Goal: Task Accomplishment & Management: Complete application form

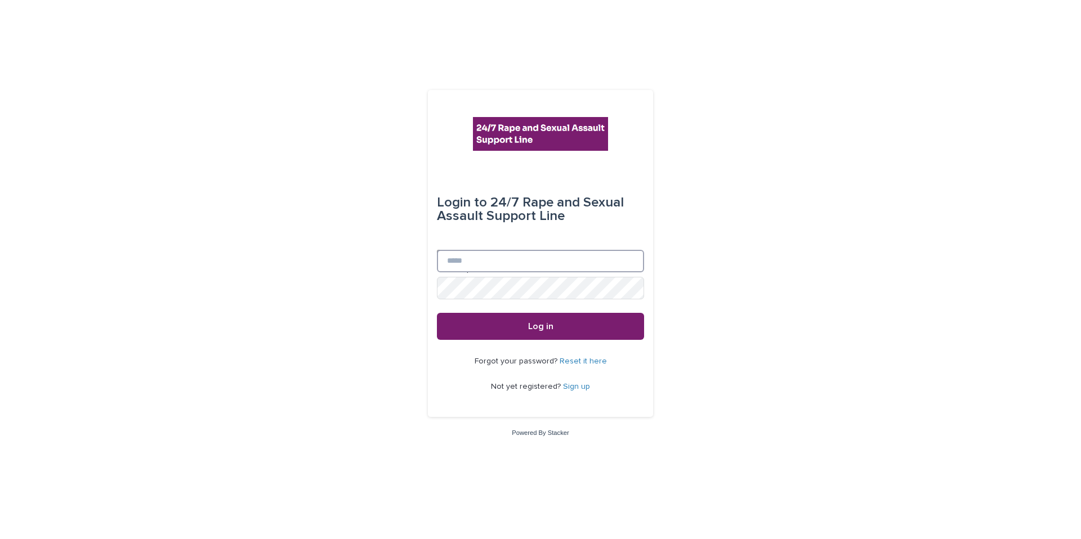
click at [507, 258] on input "Email" at bounding box center [540, 261] width 207 height 23
click at [486, 264] on input "Email" at bounding box center [540, 261] width 207 height 23
type input "**********"
click at [529, 322] on span "Log in" at bounding box center [540, 326] width 25 height 9
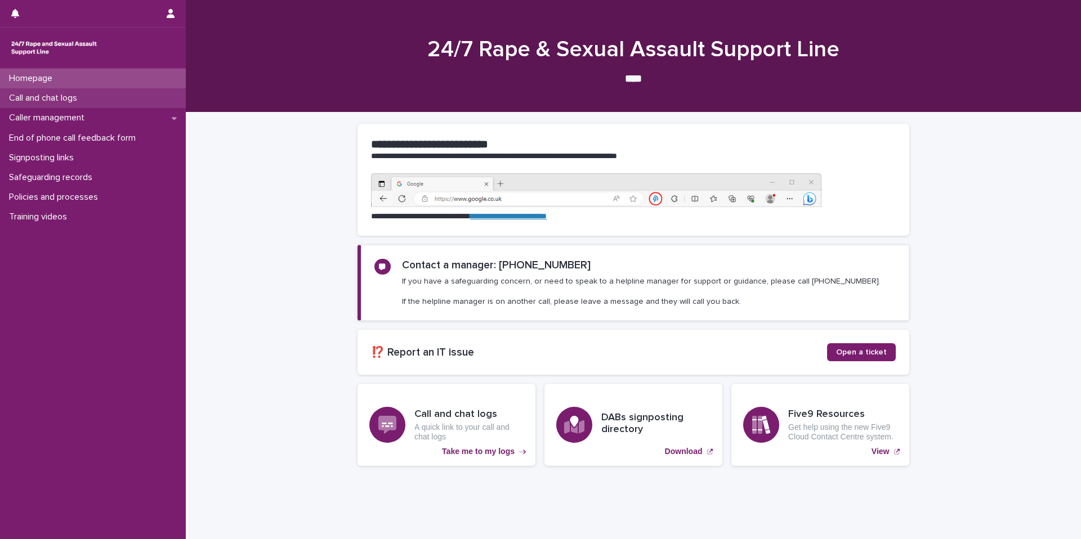
click at [74, 100] on p "Call and chat logs" at bounding box center [46, 98] width 82 height 11
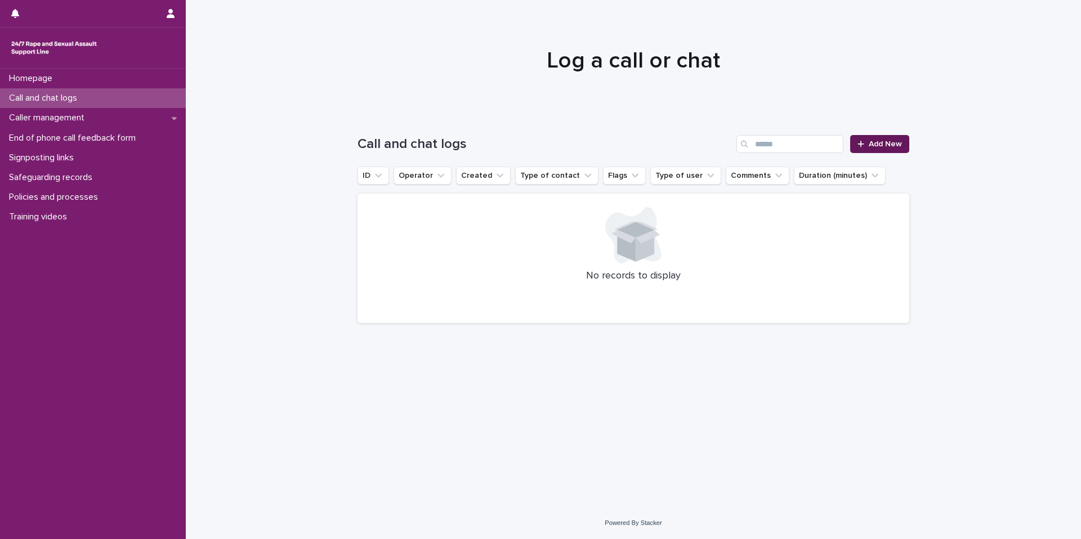
click at [895, 148] on span "Add New" at bounding box center [885, 144] width 33 height 8
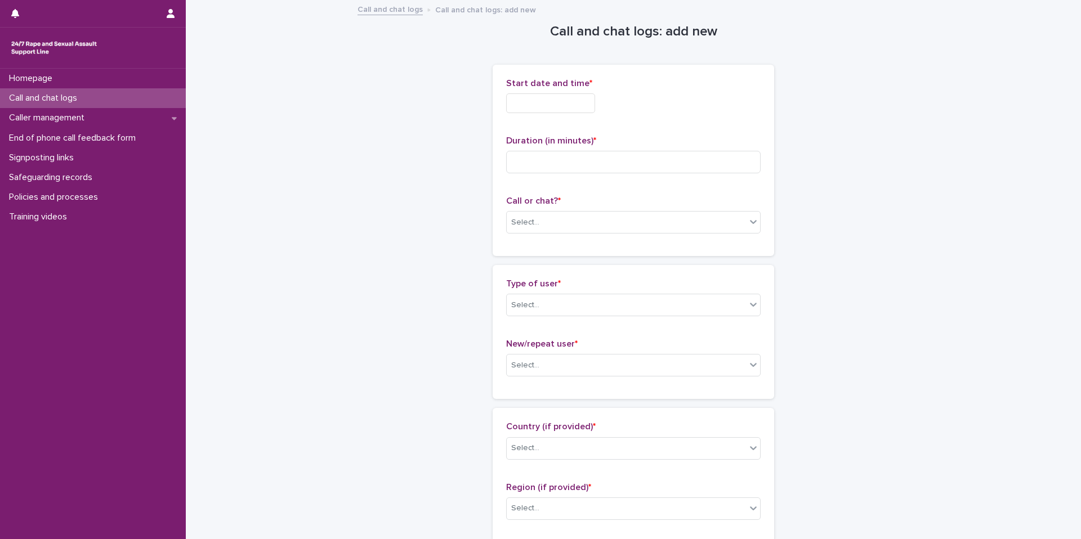
click at [559, 109] on input "text" at bounding box center [550, 103] width 89 height 20
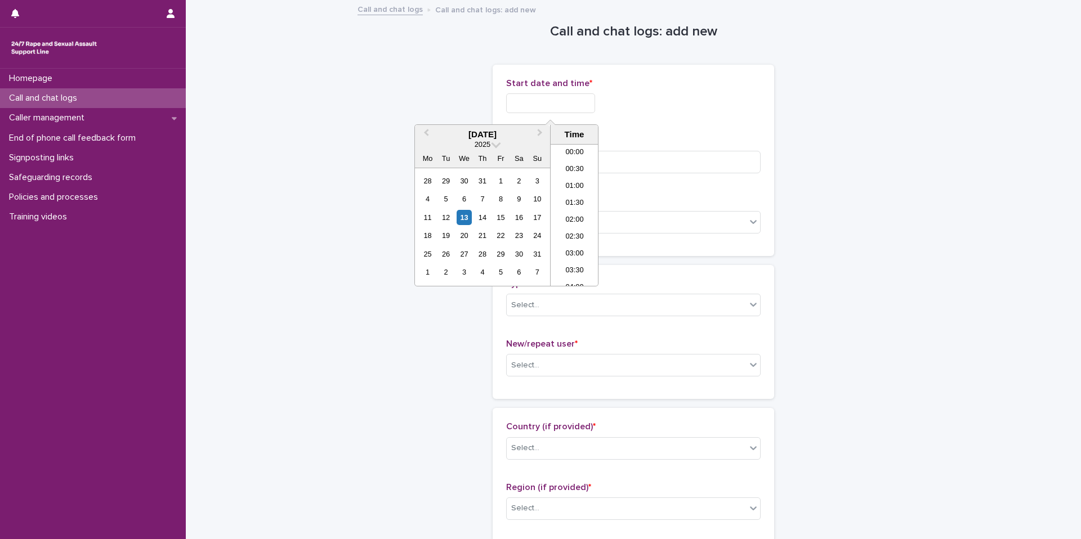
scroll to position [631, 0]
click at [639, 95] on div at bounding box center [633, 103] width 255 height 20
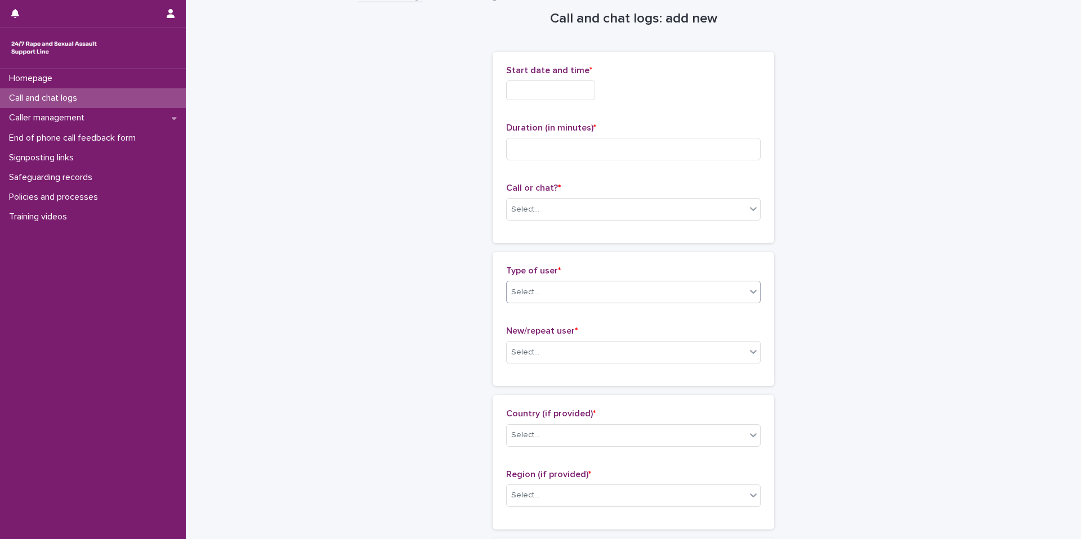
scroll to position [8, 0]
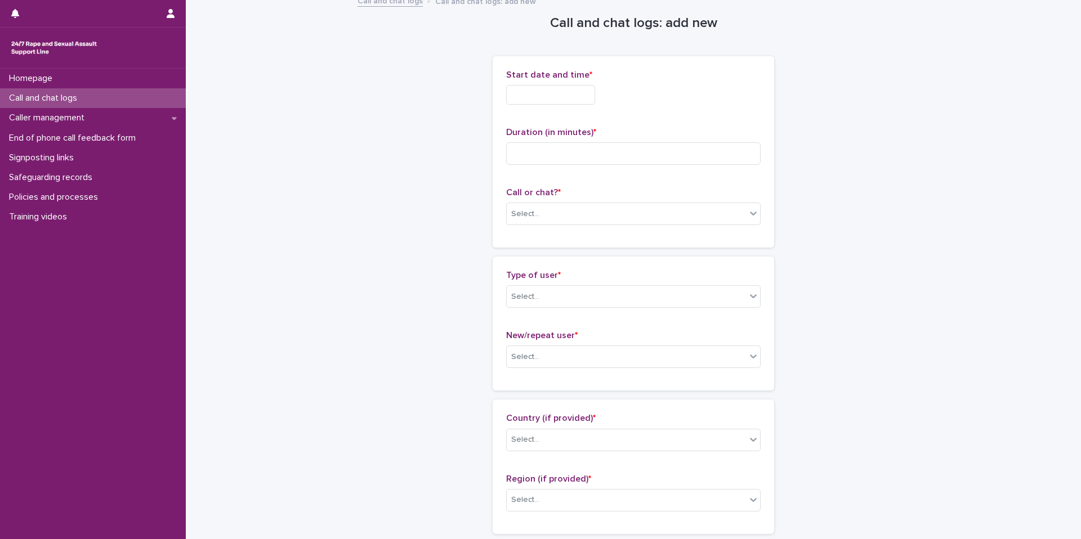
click at [556, 97] on input "text" at bounding box center [550, 95] width 89 height 20
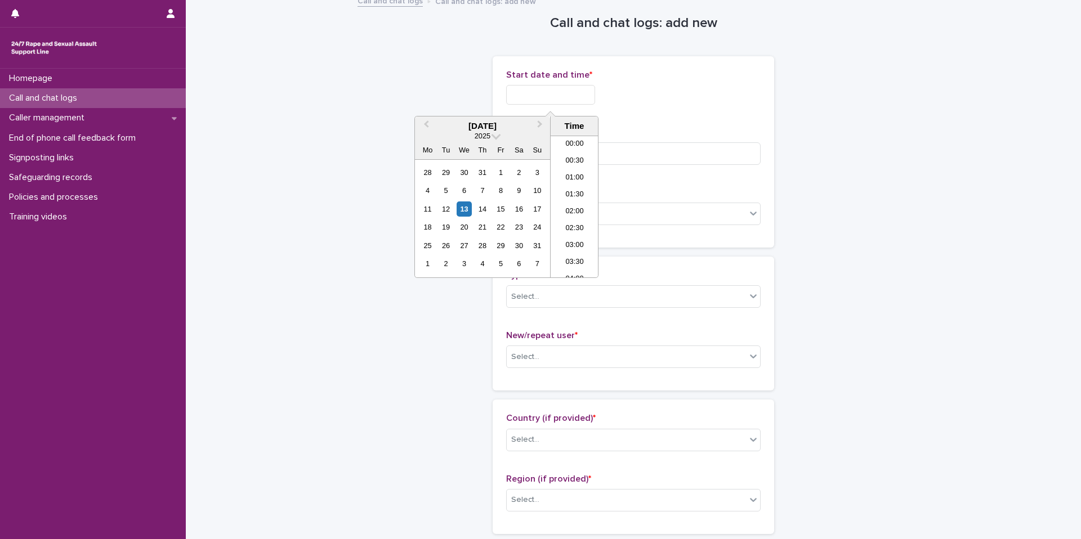
scroll to position [631, 0]
click at [627, 104] on div at bounding box center [633, 95] width 255 height 20
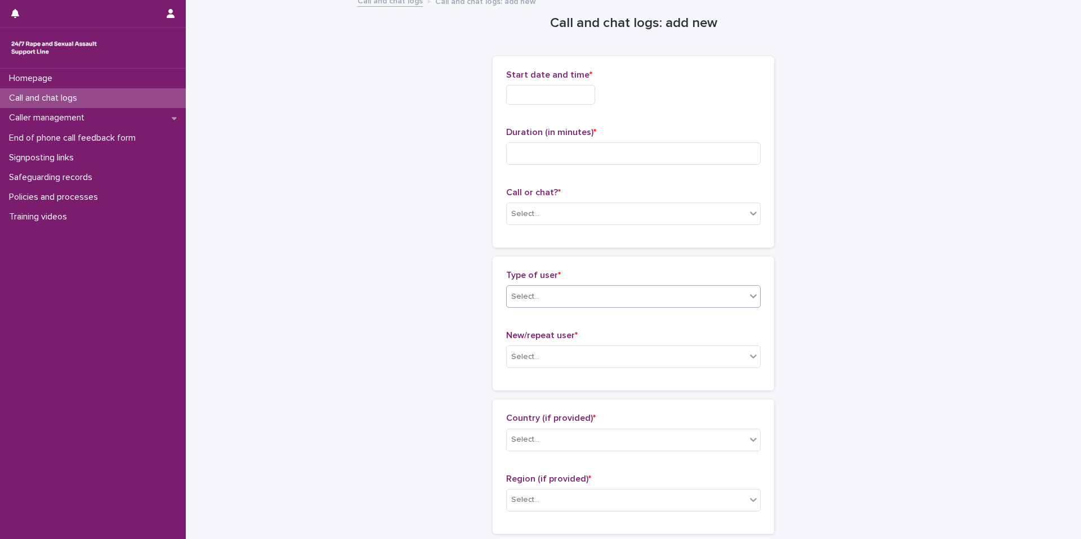
click at [594, 292] on div "Select..." at bounding box center [626, 297] width 239 height 19
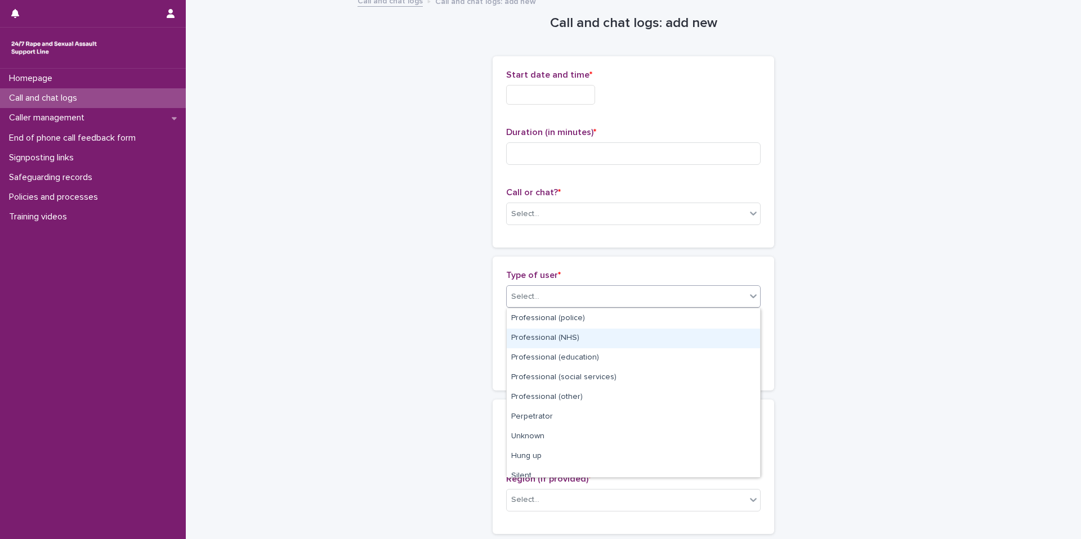
scroll to position [127, 0]
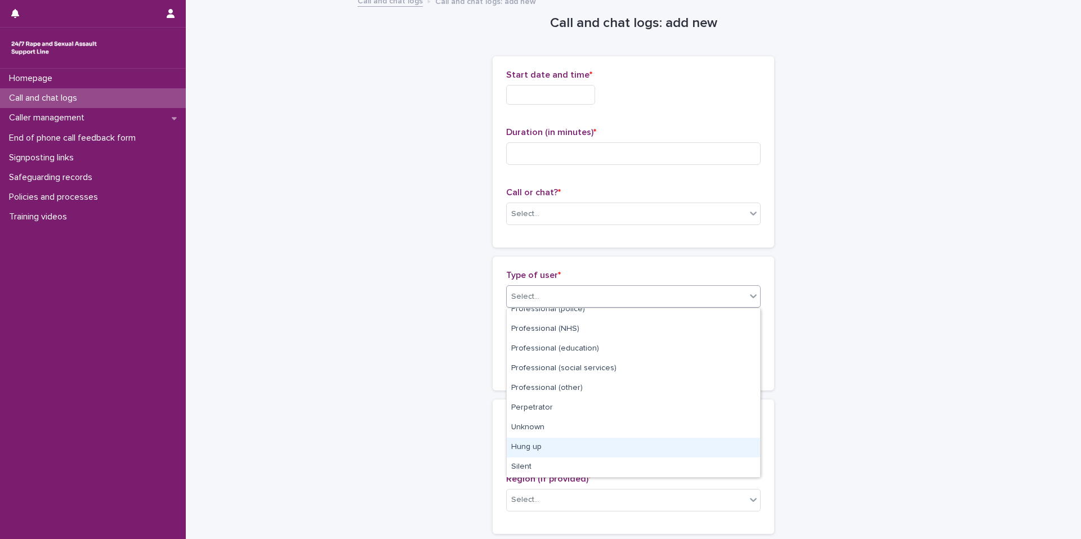
click at [532, 442] on div "Hung up" at bounding box center [633, 448] width 253 height 20
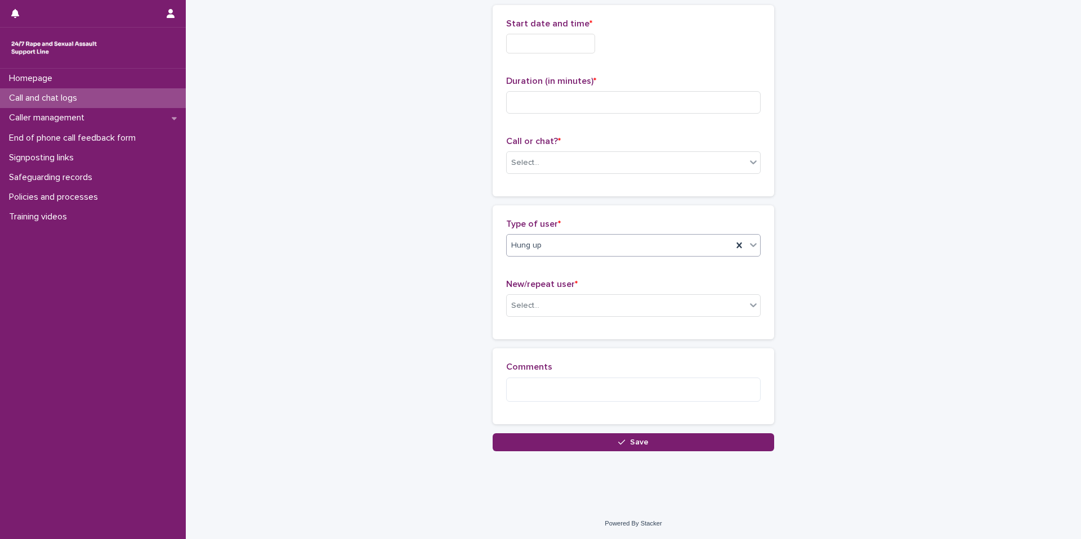
scroll to position [59, 0]
click at [543, 242] on input "text" at bounding box center [543, 247] width 1 height 10
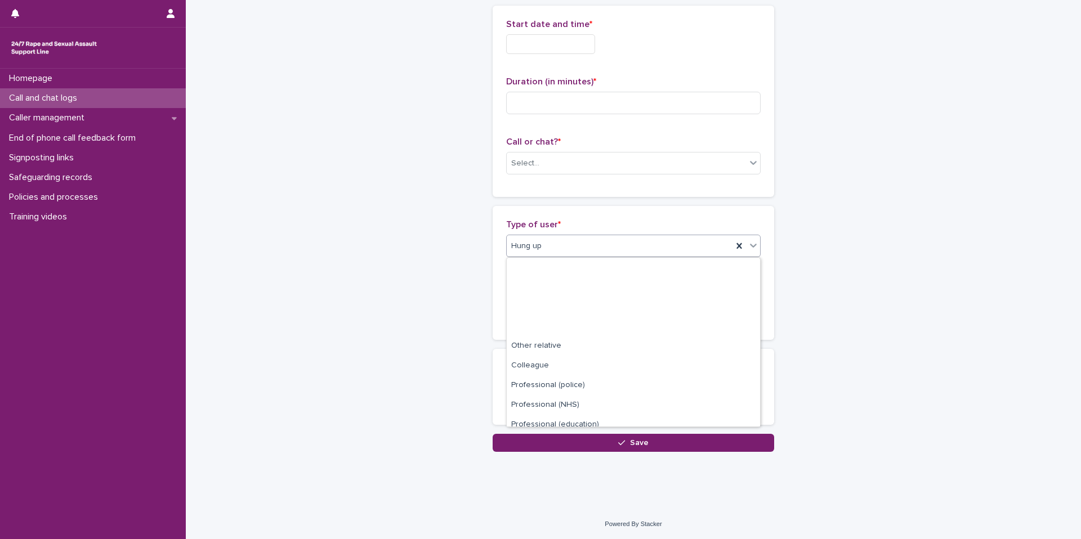
scroll to position [127, 0]
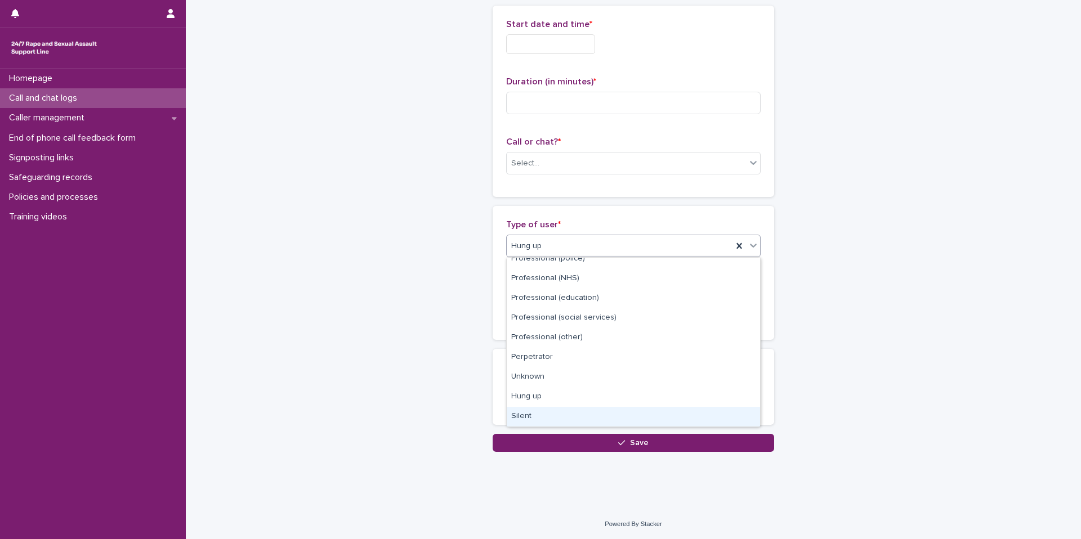
click at [537, 411] on div "Silent" at bounding box center [633, 417] width 253 height 20
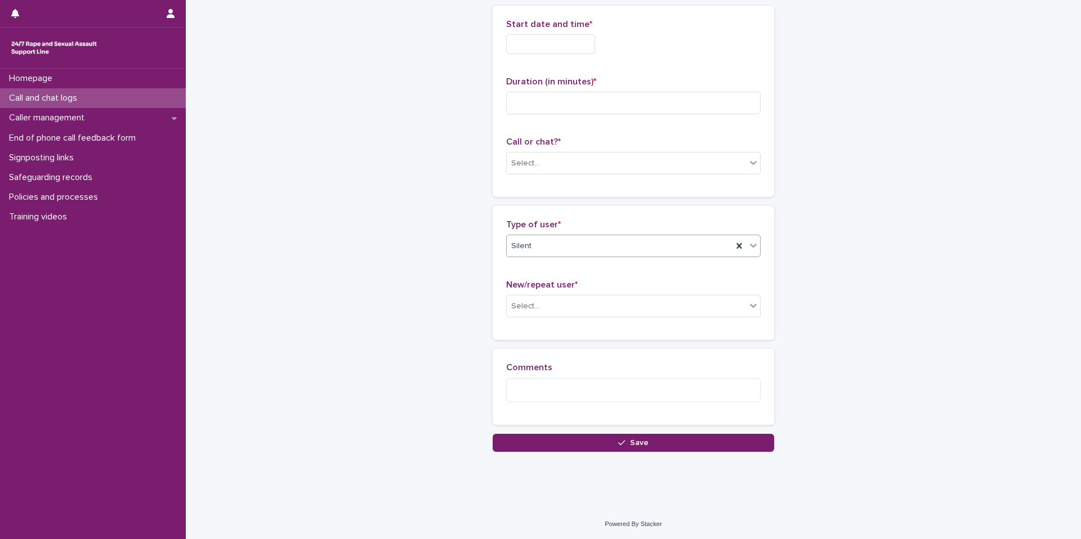
click at [551, 254] on div "Silent" at bounding box center [620, 246] width 226 height 19
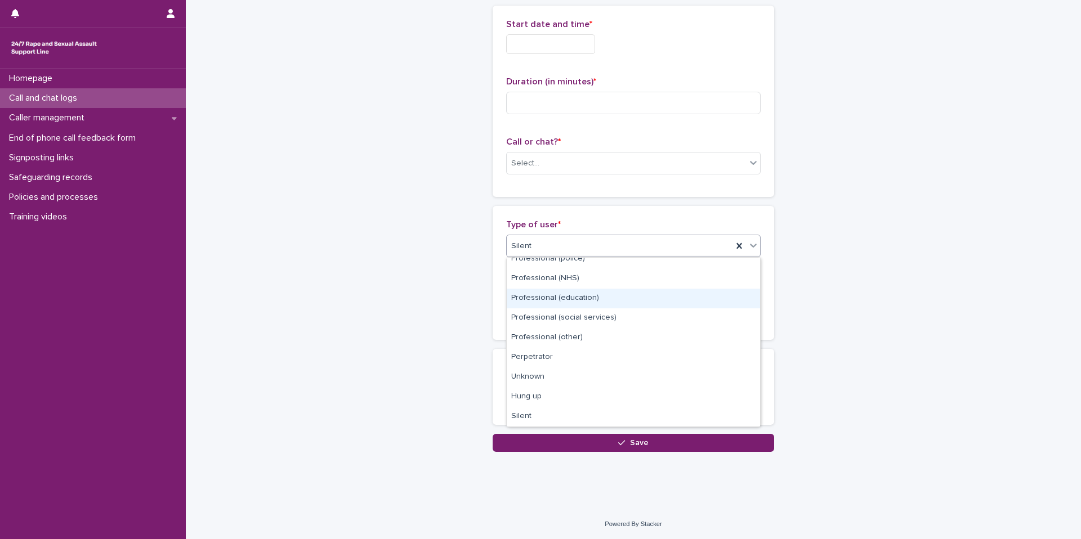
click at [416, 304] on div "Call and chat logs: add new Loading... Saving… Loading... Saving… Loading... Sa…" at bounding box center [634, 197] width 552 height 510
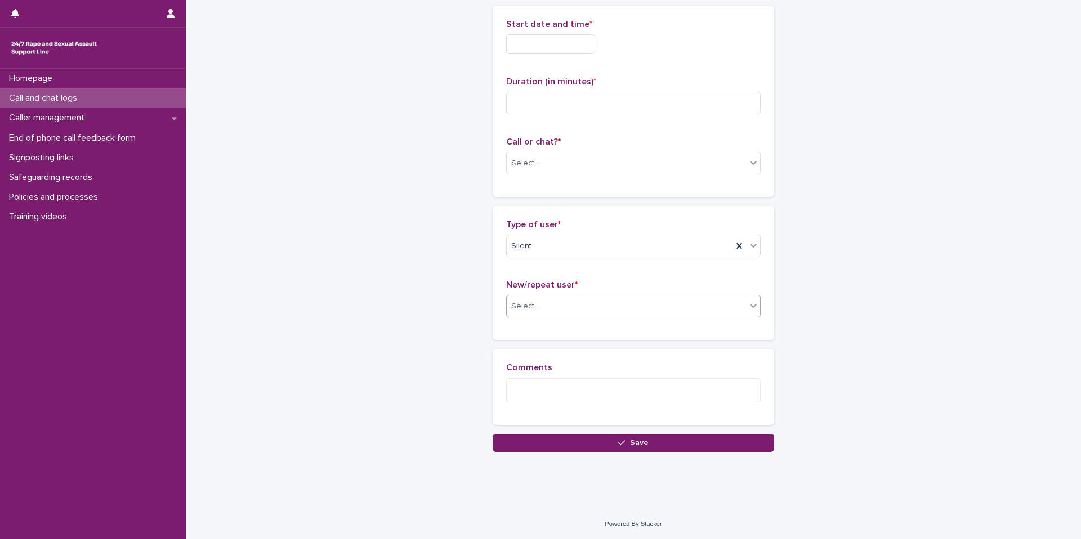
click at [542, 307] on div "Select..." at bounding box center [626, 306] width 239 height 19
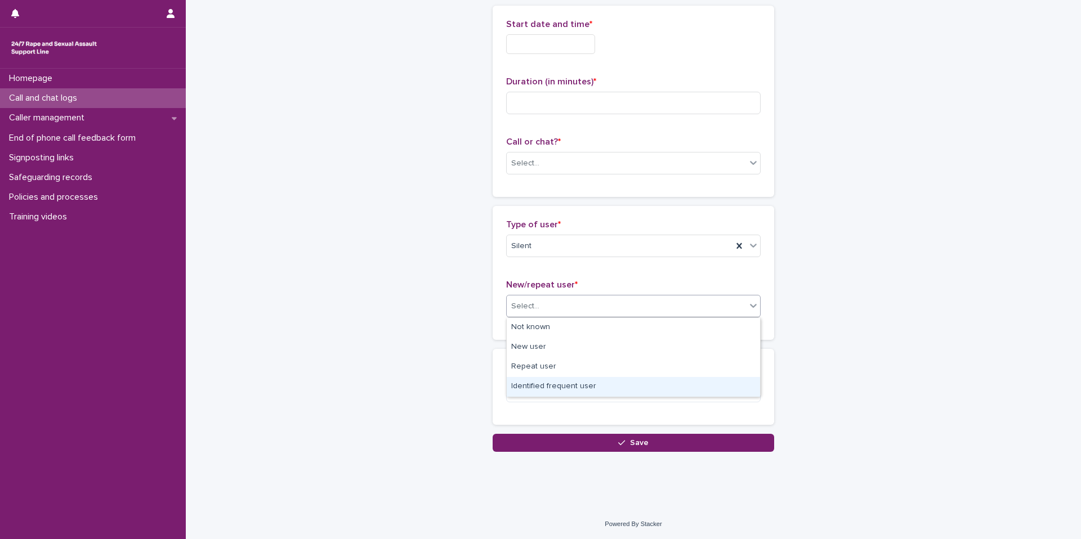
click at [614, 383] on div "Identified frequent user" at bounding box center [633, 387] width 253 height 20
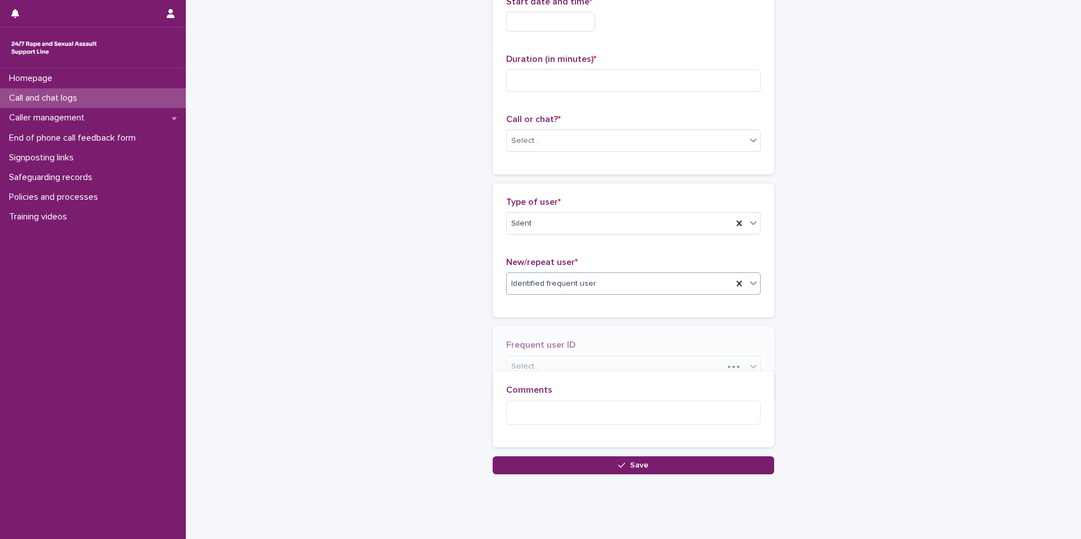
scroll to position [101, 0]
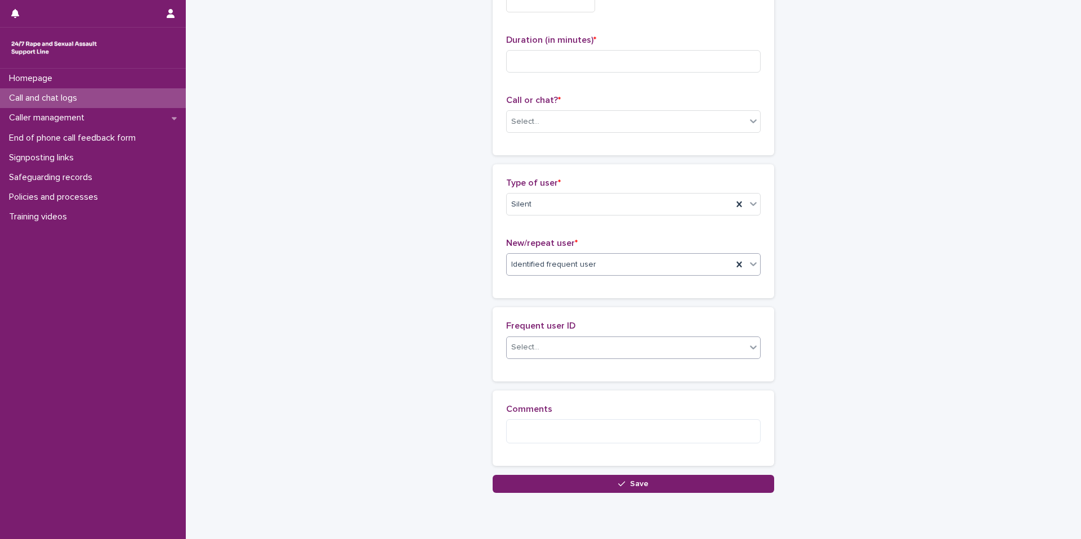
click at [601, 355] on div "Select..." at bounding box center [626, 347] width 239 height 19
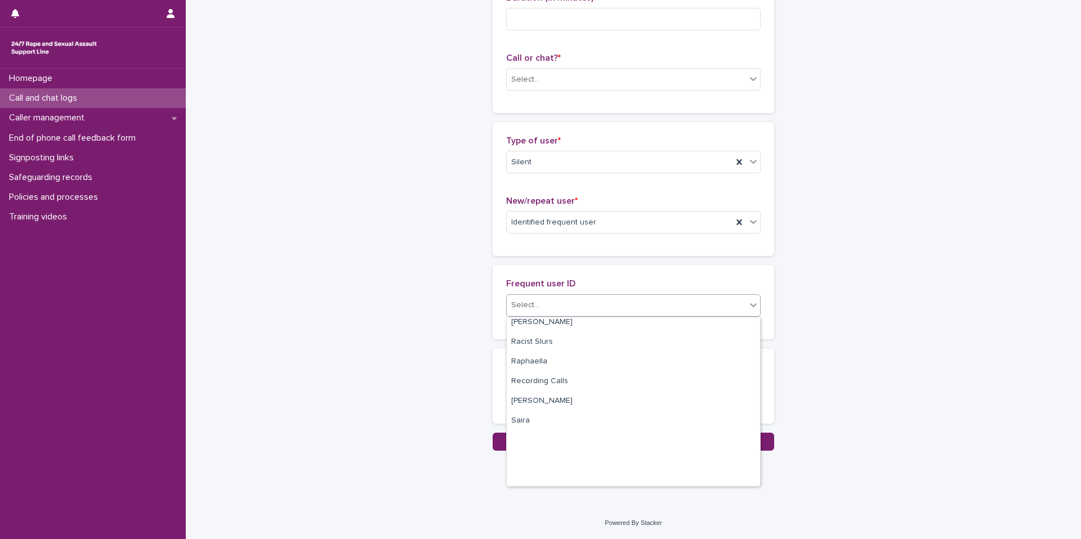
scroll to position [1782, 0]
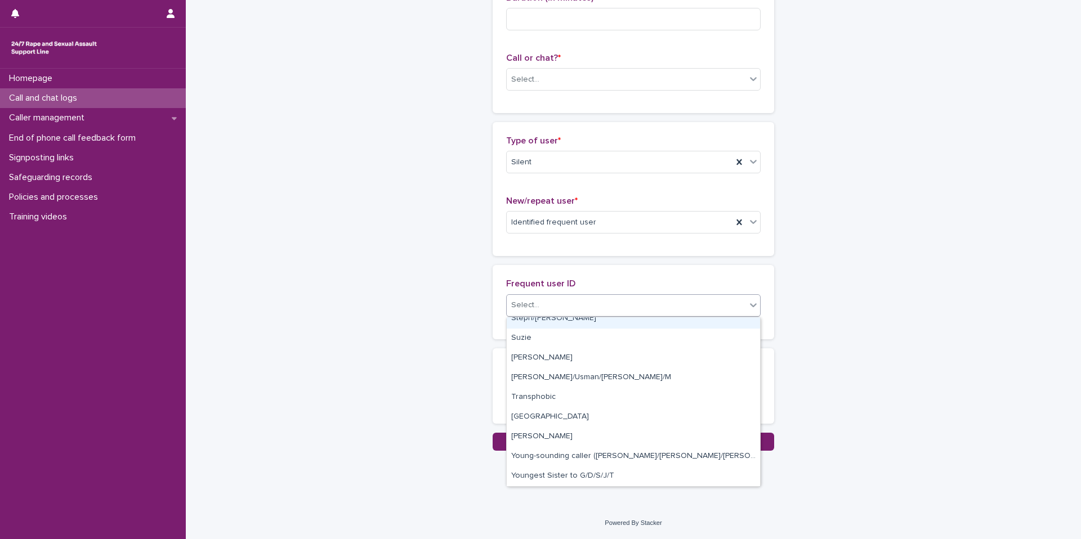
click at [848, 275] on div "Call and chat logs: add new Loading... Saving… Loading... Saving… Loading... Sa…" at bounding box center [634, 154] width 552 height 593
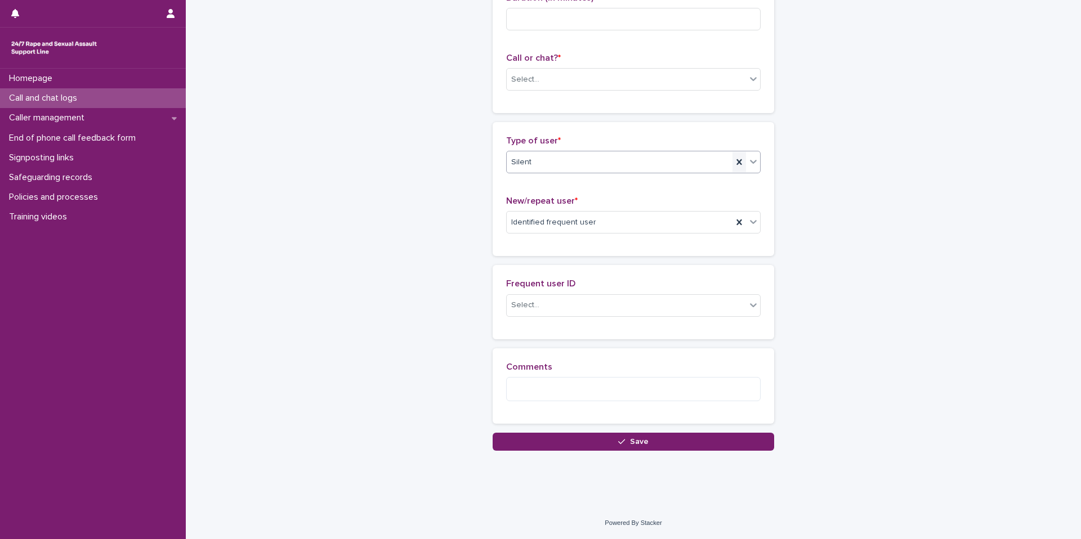
click at [739, 164] on icon at bounding box center [739, 162] width 11 height 11
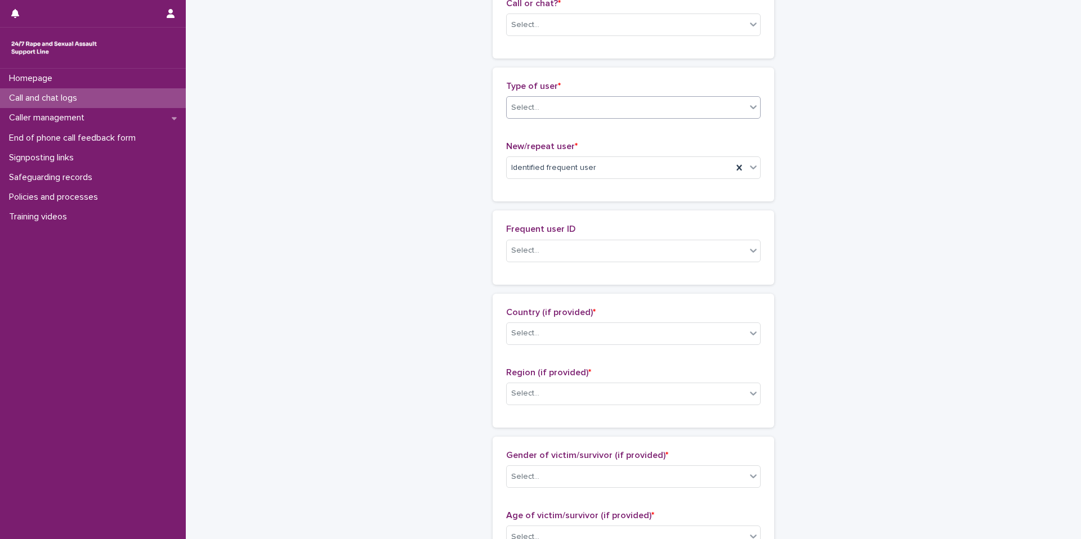
scroll to position [188, 0]
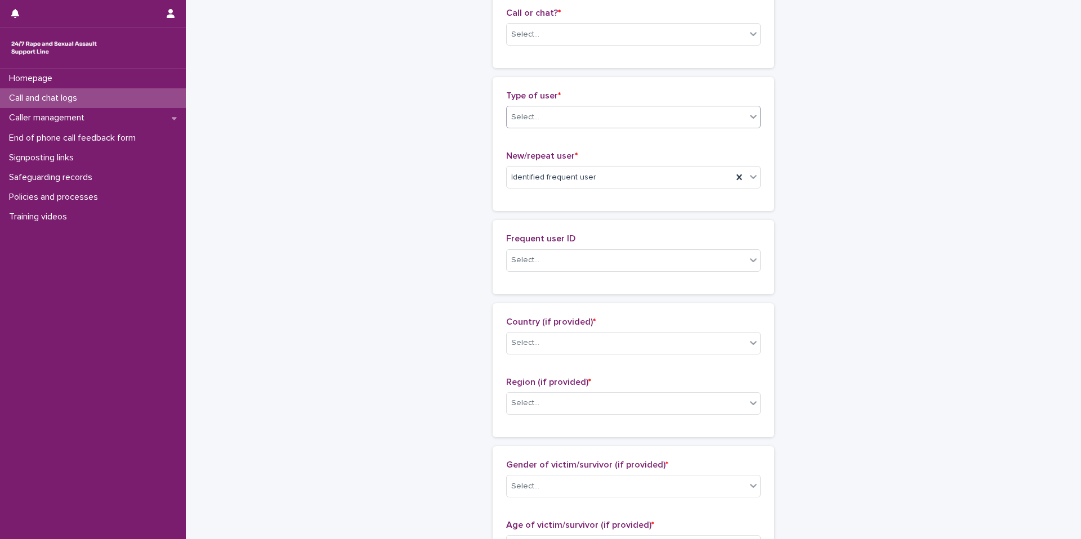
click at [669, 118] on div "Select..." at bounding box center [626, 117] width 239 height 19
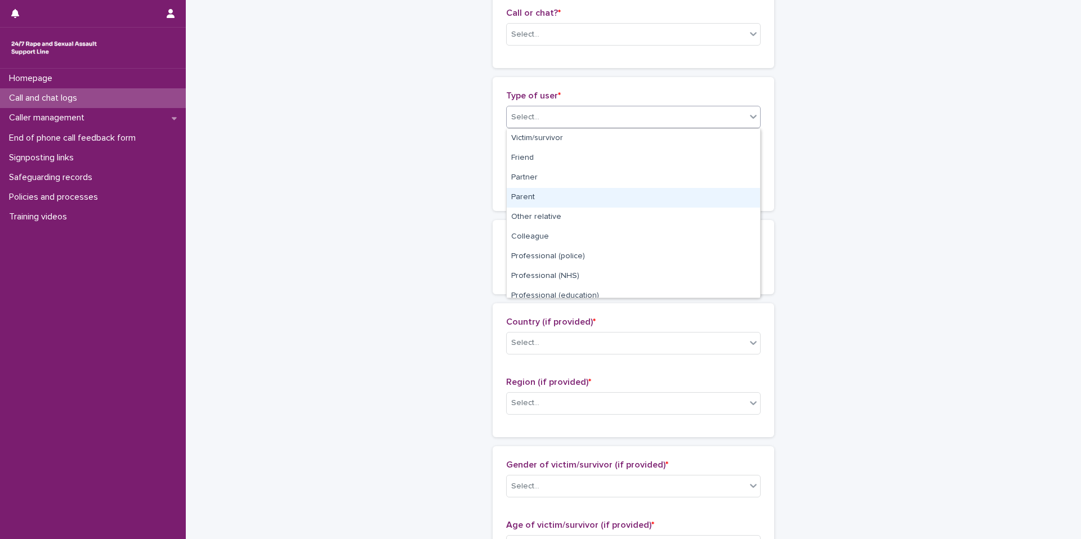
click at [820, 118] on div "Call and chat logs: add new Loading... Saving… Loading... Saving… Loading... Sa…" at bounding box center [634, 464] width 552 height 1302
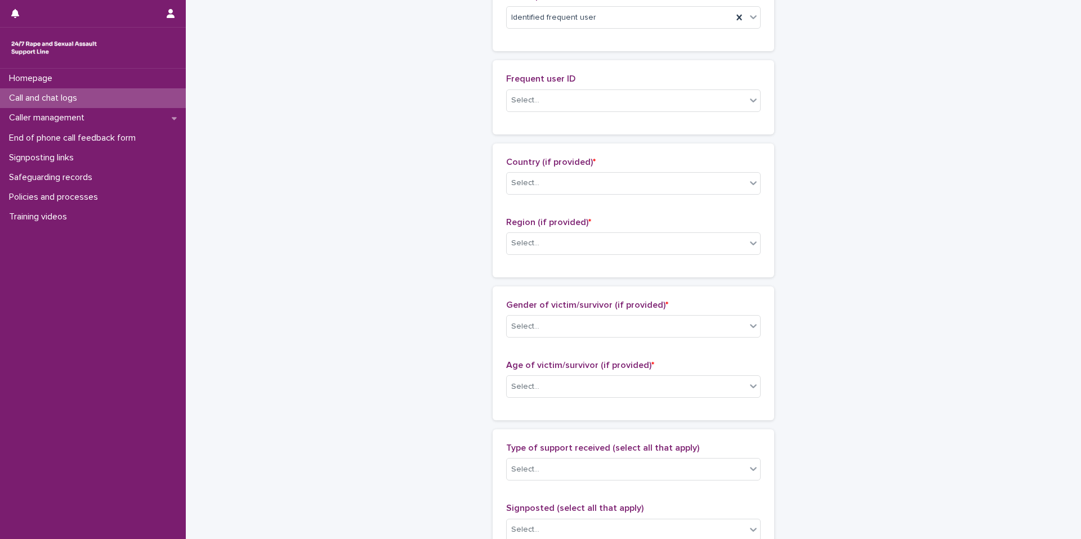
scroll to position [351, 0]
click at [646, 313] on div "Select..." at bounding box center [633, 324] width 255 height 23
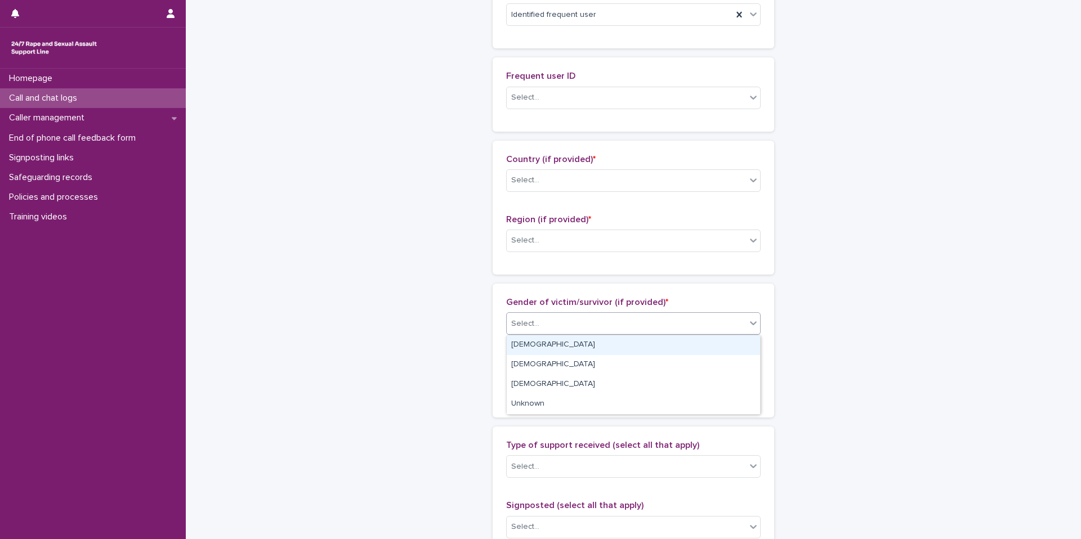
click at [817, 273] on div "Call and chat logs: add new Loading... Saving… Loading... Saving… Loading... Sa…" at bounding box center [634, 301] width 552 height 1302
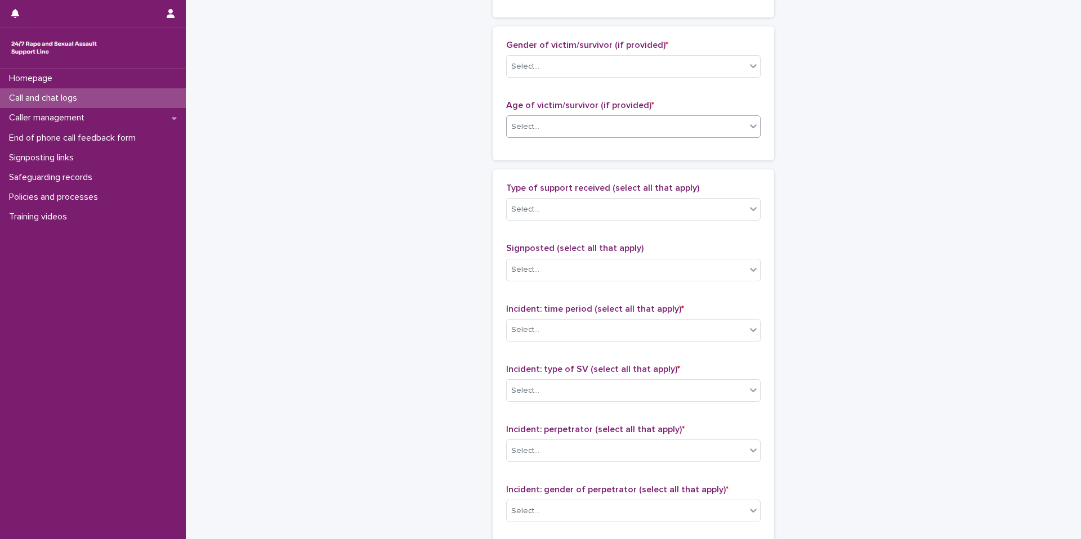
scroll to position [611, 0]
click at [628, 192] on div "Type of support received (select all that apply) Select..." at bounding box center [633, 203] width 255 height 47
click at [626, 213] on div "Select..." at bounding box center [626, 207] width 239 height 19
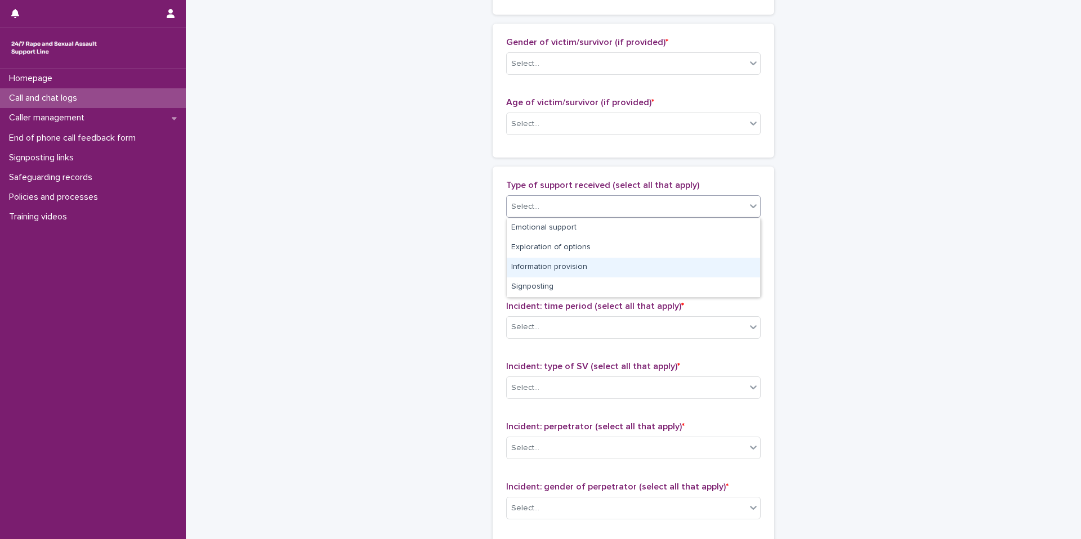
click at [818, 256] on div "Call and chat logs: add new Loading... Saving… Loading... Saving… Loading... Sa…" at bounding box center [634, 41] width 552 height 1302
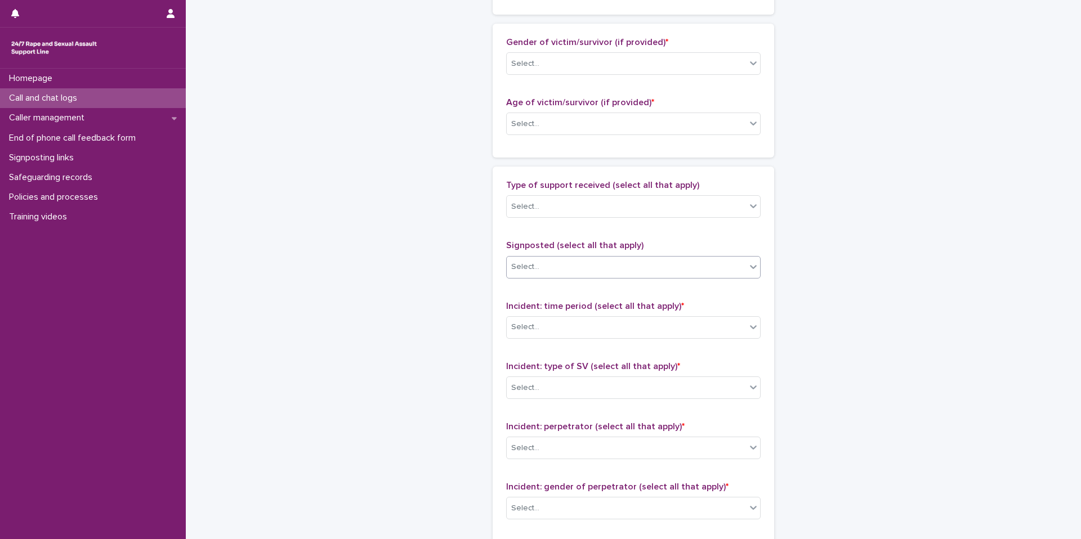
click at [658, 275] on div "Select..." at bounding box center [626, 267] width 239 height 19
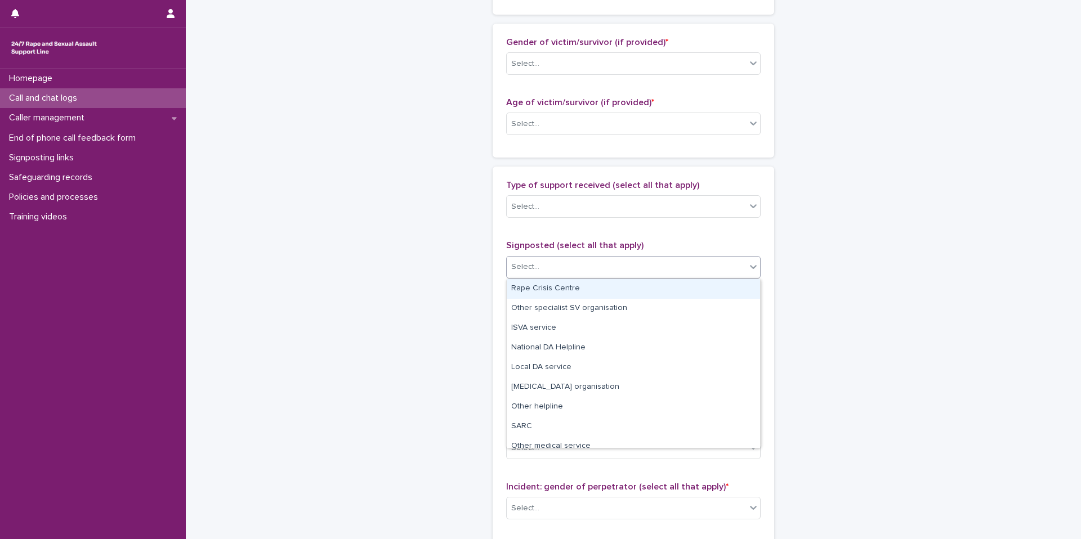
click at [861, 199] on div "Call and chat logs: add new Loading... Saving… Loading... Saving… Loading... Sa…" at bounding box center [634, 41] width 552 height 1302
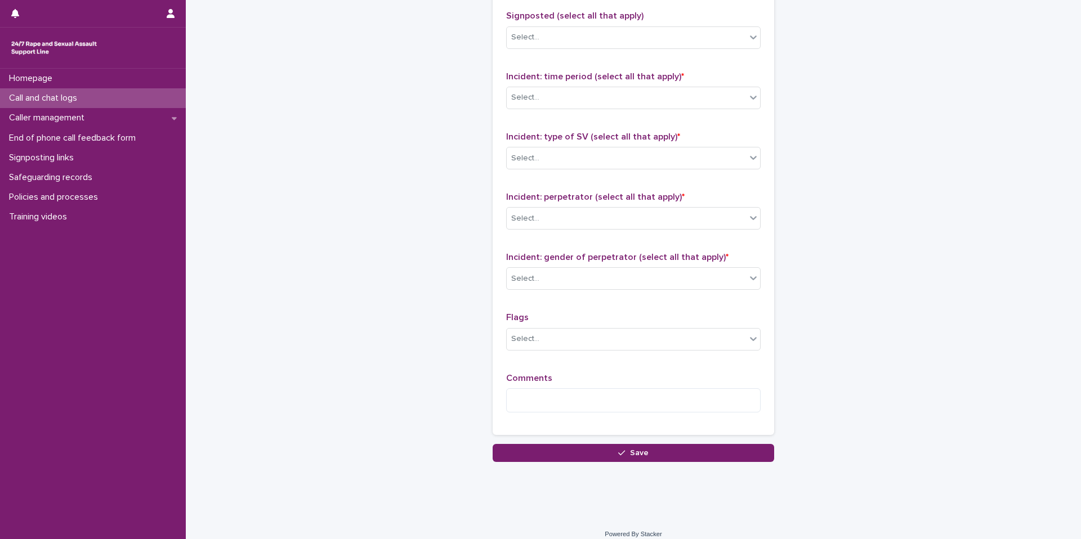
scroll to position [848, 0]
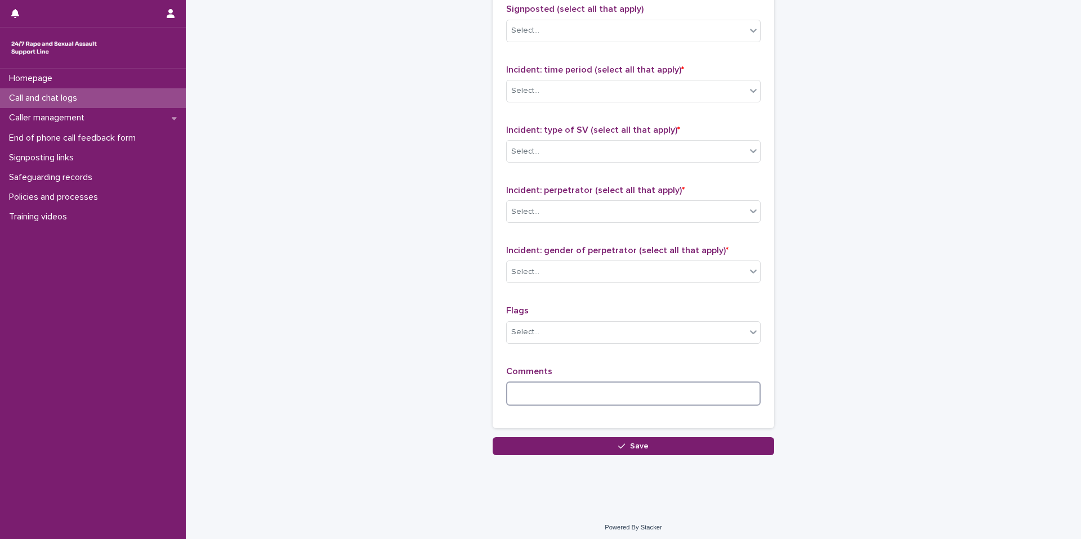
click at [665, 403] on textarea at bounding box center [633, 394] width 255 height 24
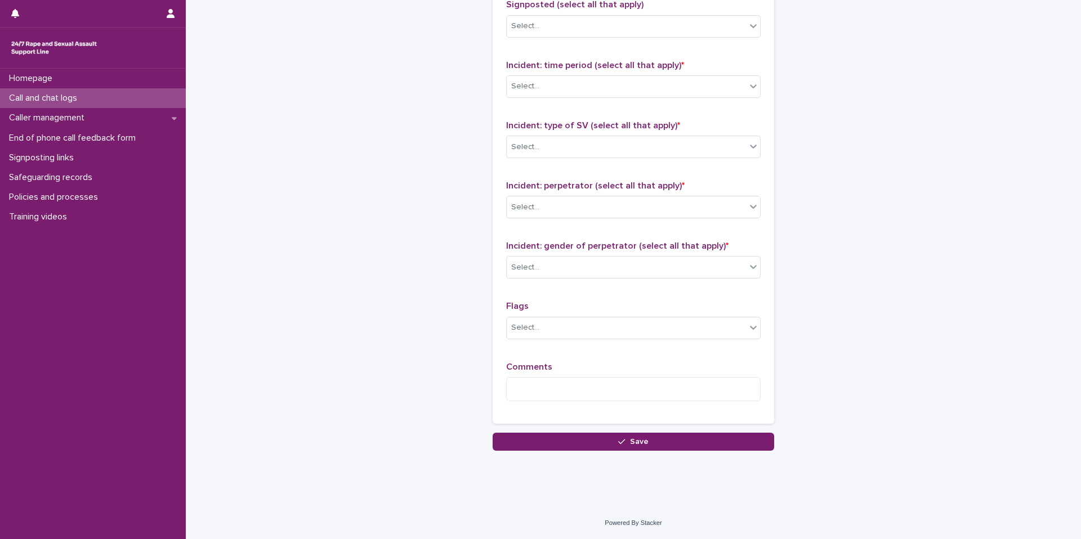
click at [123, 96] on div "Call and chat logs" at bounding box center [93, 98] width 186 height 20
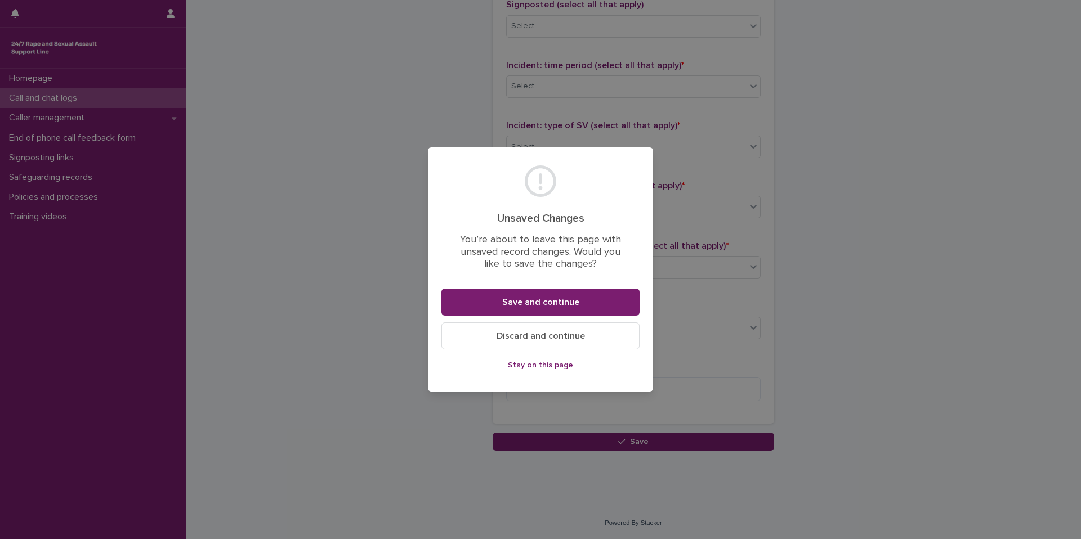
click at [516, 341] on button "Discard and continue" at bounding box center [540, 336] width 198 height 27
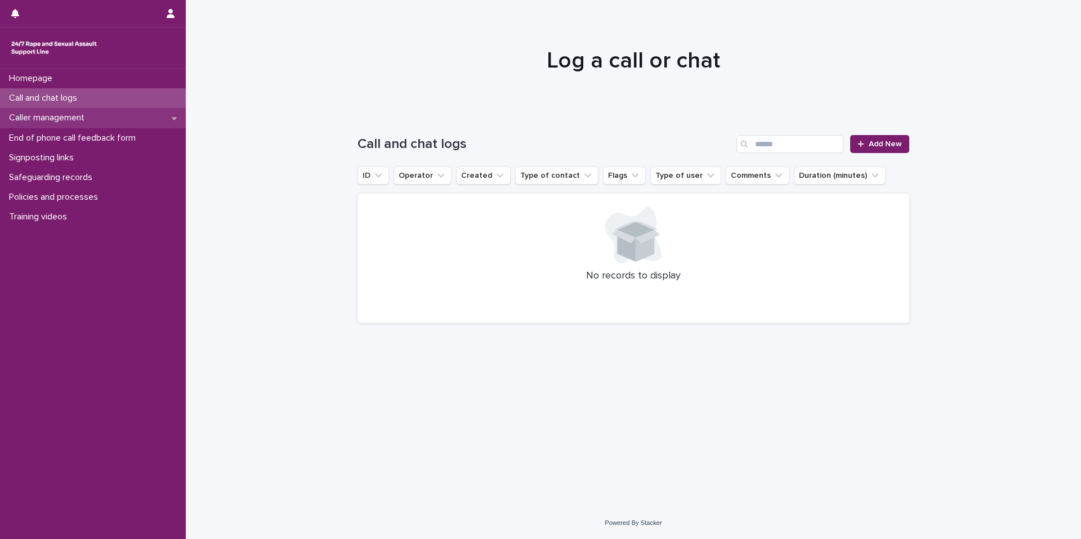
click at [169, 119] on div "Caller management" at bounding box center [93, 118] width 186 height 20
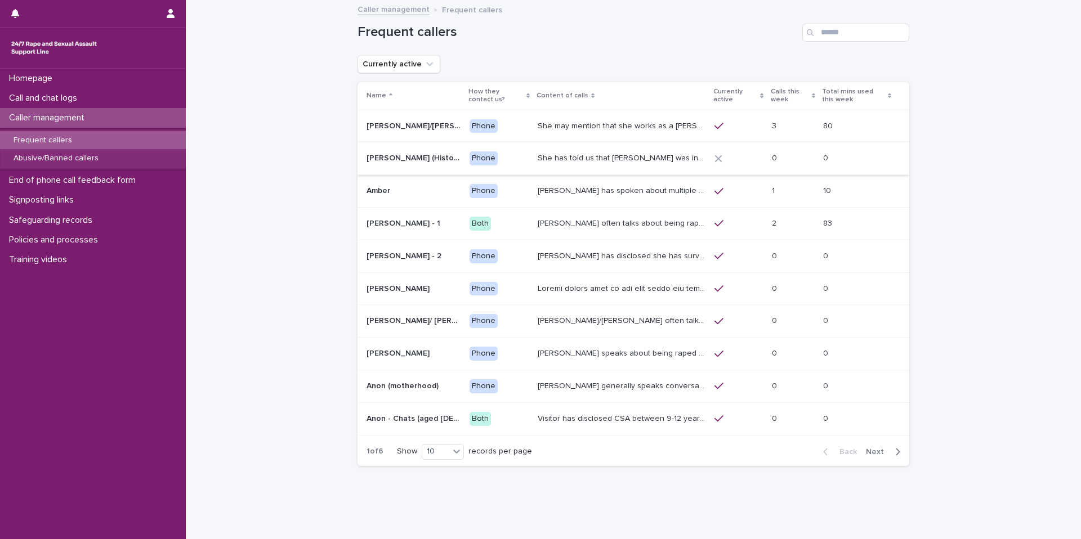
scroll to position [24, 0]
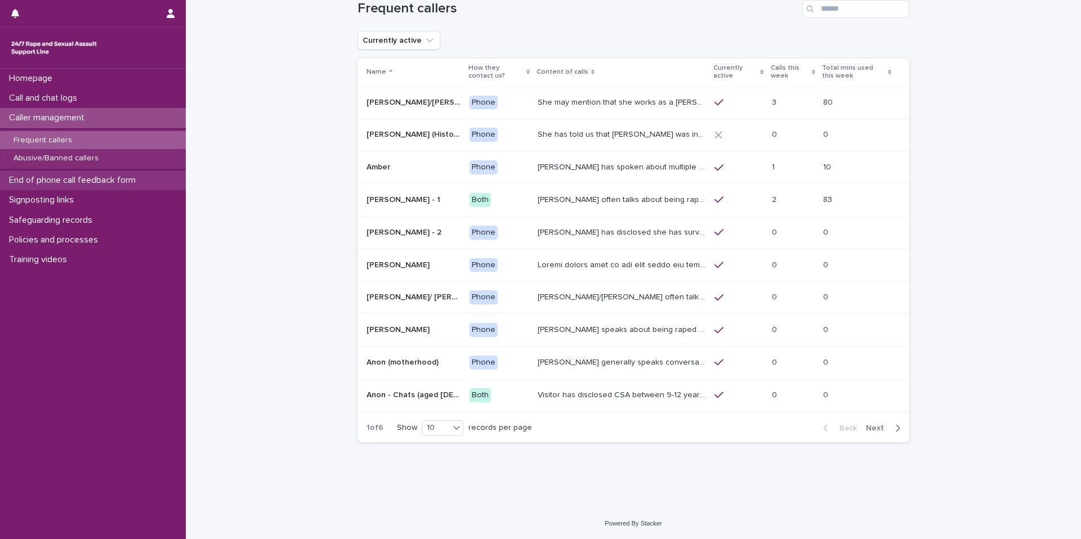
click at [72, 183] on p "End of phone call feedback form" at bounding box center [75, 180] width 140 height 11
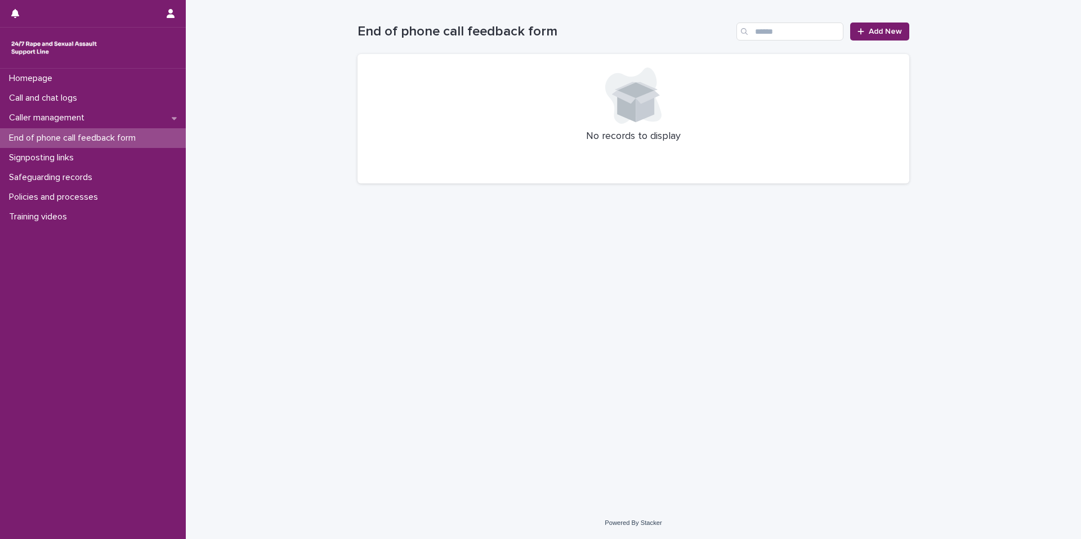
click at [883, 18] on div "End of phone call feedback form Add New" at bounding box center [634, 27] width 552 height 54
click at [884, 24] on link "Add New" at bounding box center [879, 32] width 59 height 18
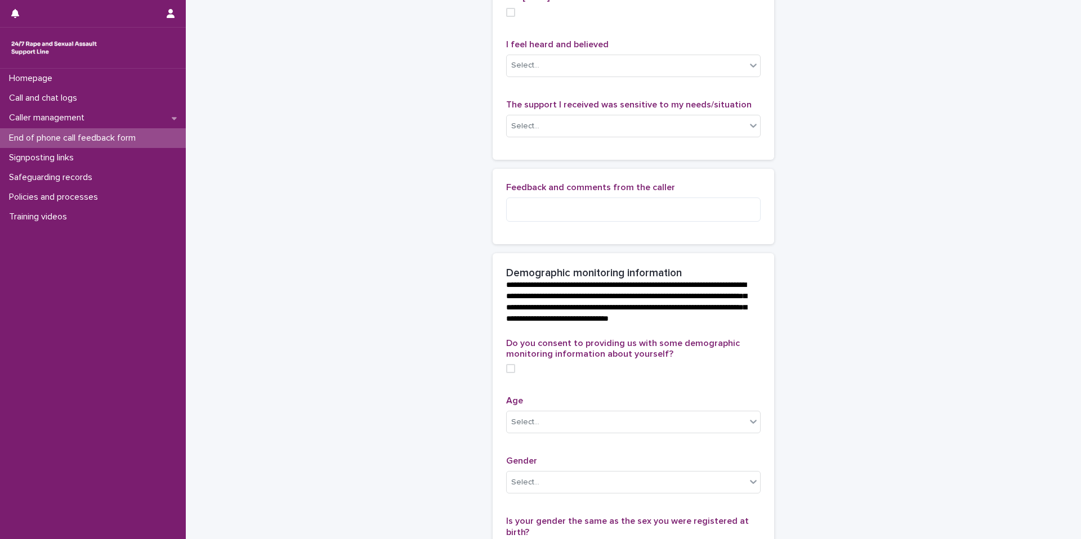
scroll to position [147, 0]
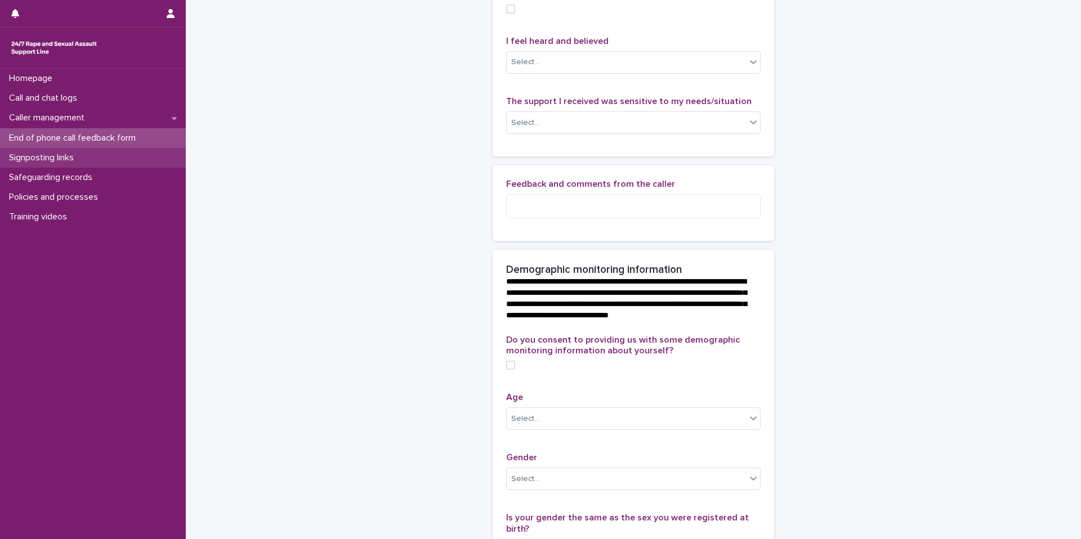
click at [82, 157] on p "Signposting links" at bounding box center [44, 158] width 78 height 11
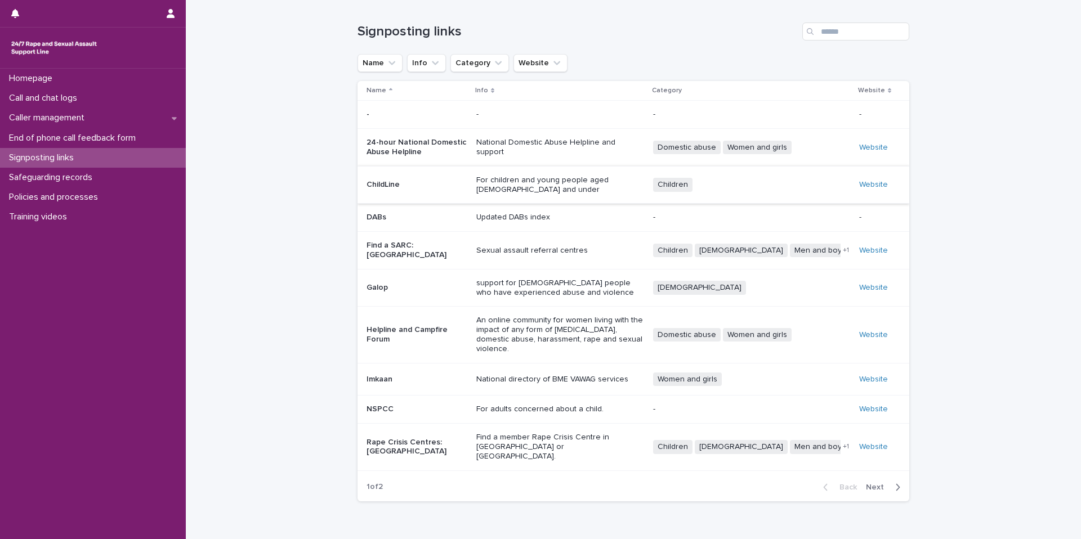
scroll to position [30, 0]
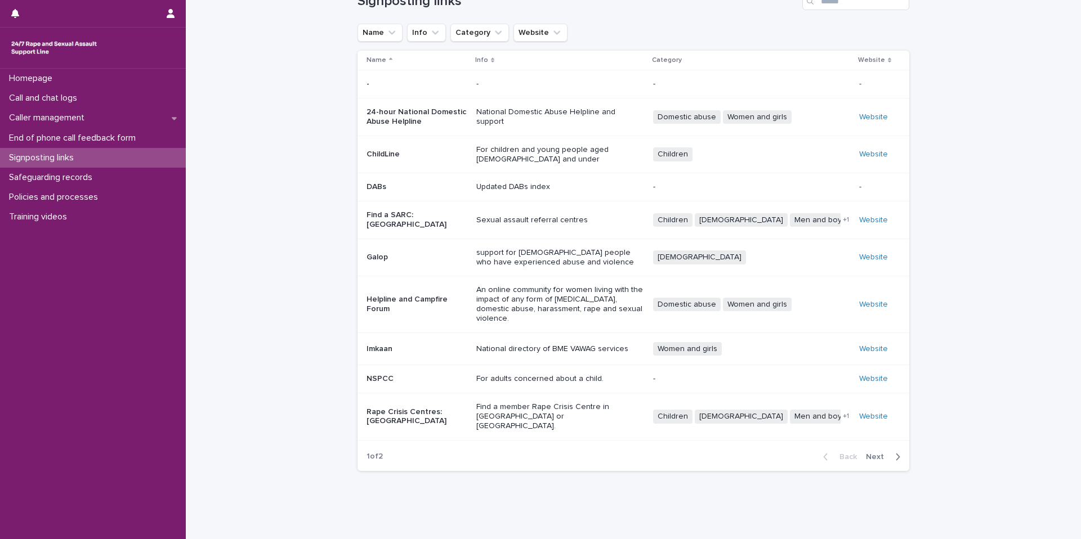
click at [875, 453] on span "Next" at bounding box center [878, 457] width 25 height 8
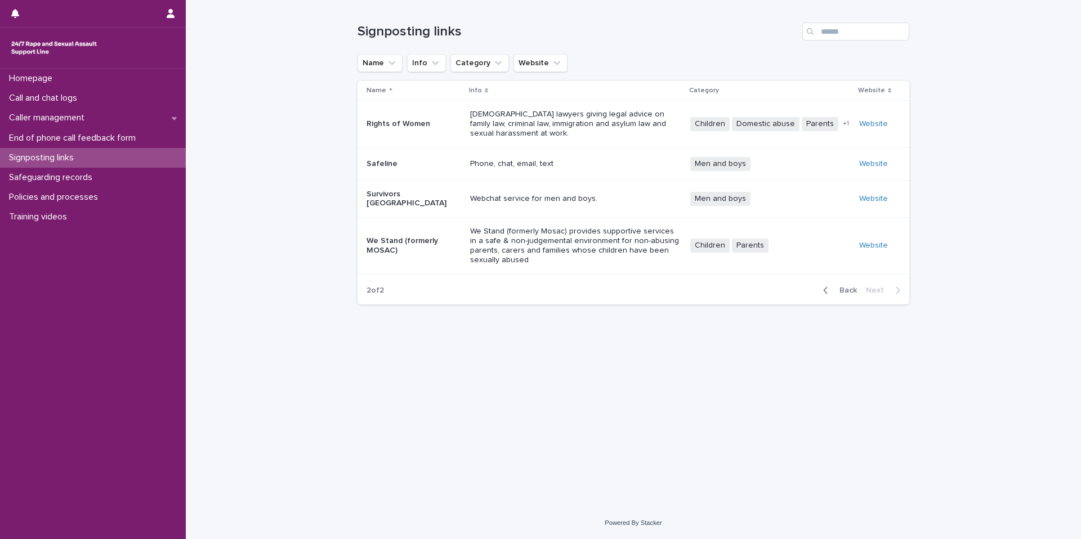
click at [850, 286] on button "Back" at bounding box center [837, 291] width 47 height 10
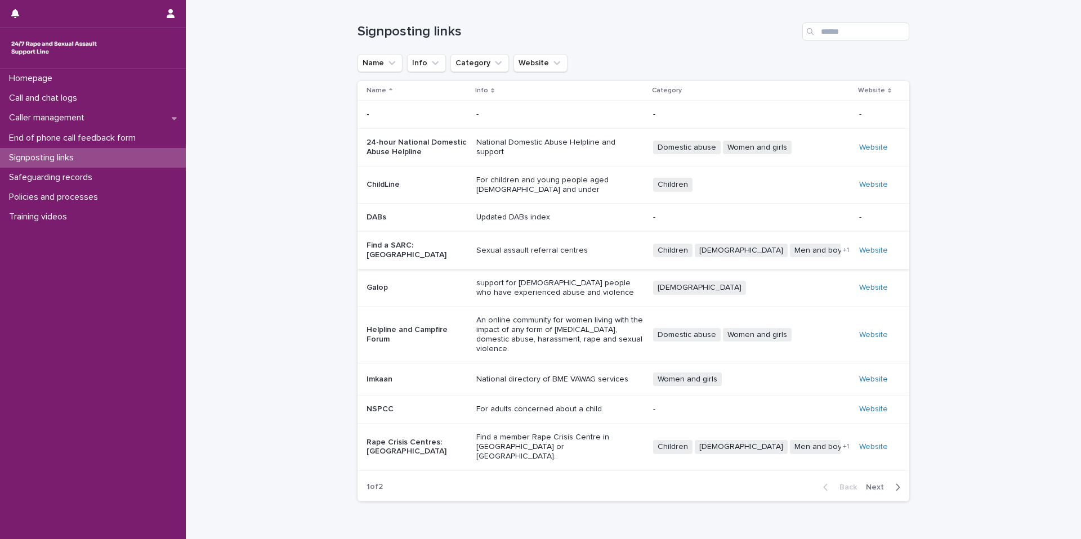
scroll to position [30, 0]
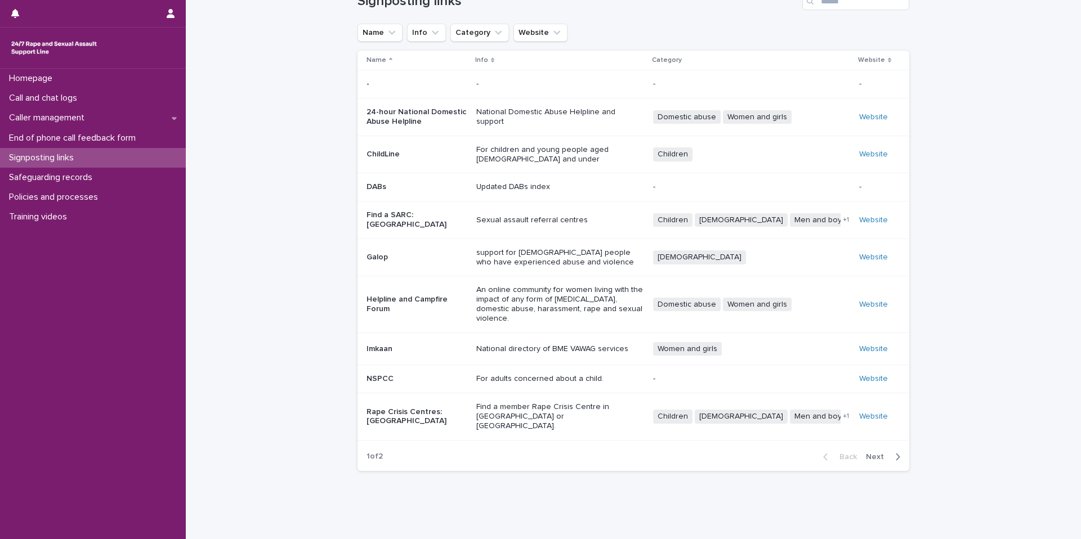
click at [873, 453] on span "Next" at bounding box center [878, 457] width 25 height 8
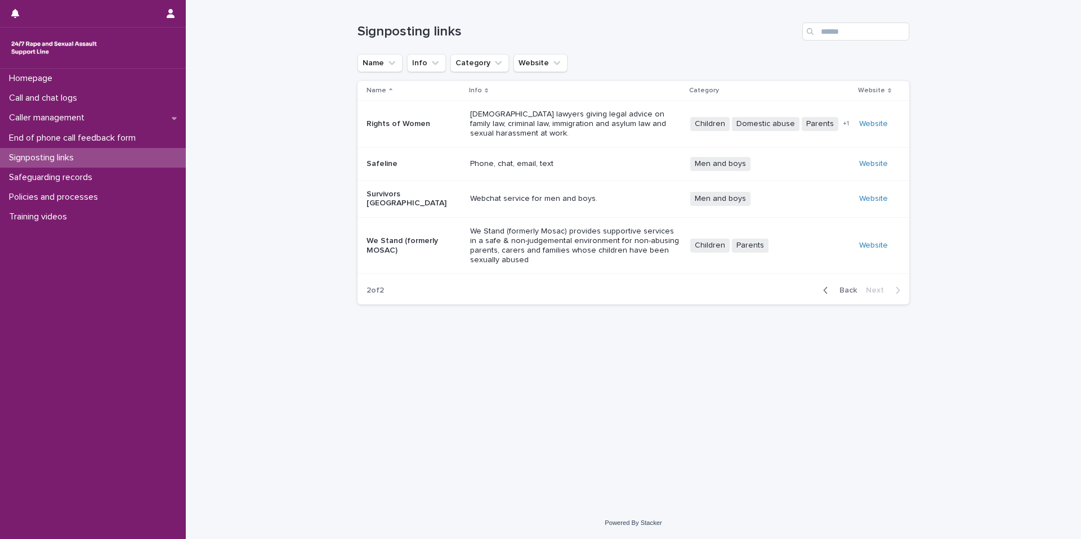
click at [839, 287] on span "Back" at bounding box center [845, 291] width 24 height 8
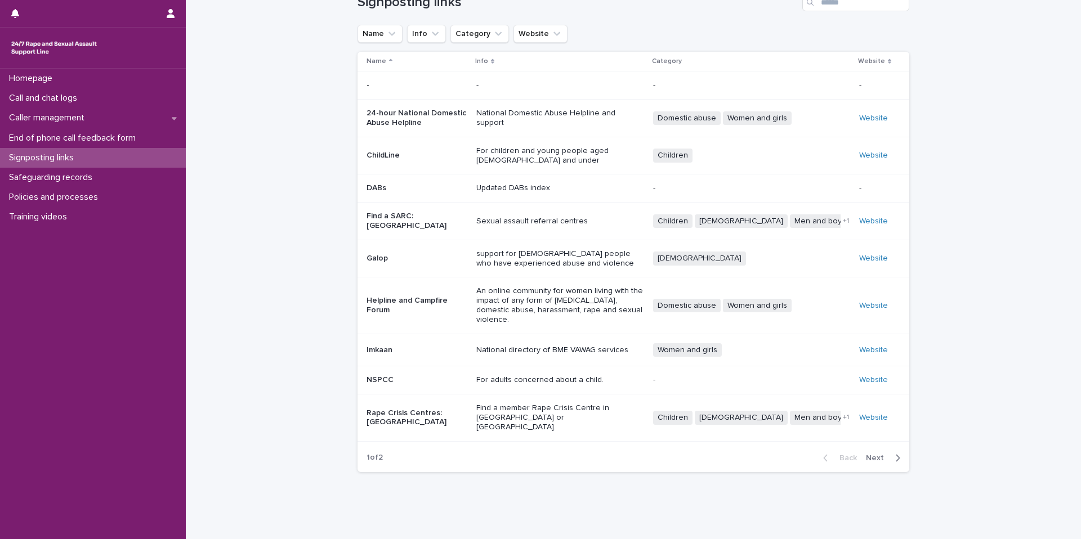
scroll to position [30, 0]
click at [101, 176] on p "Safeguarding records" at bounding box center [53, 177] width 97 height 11
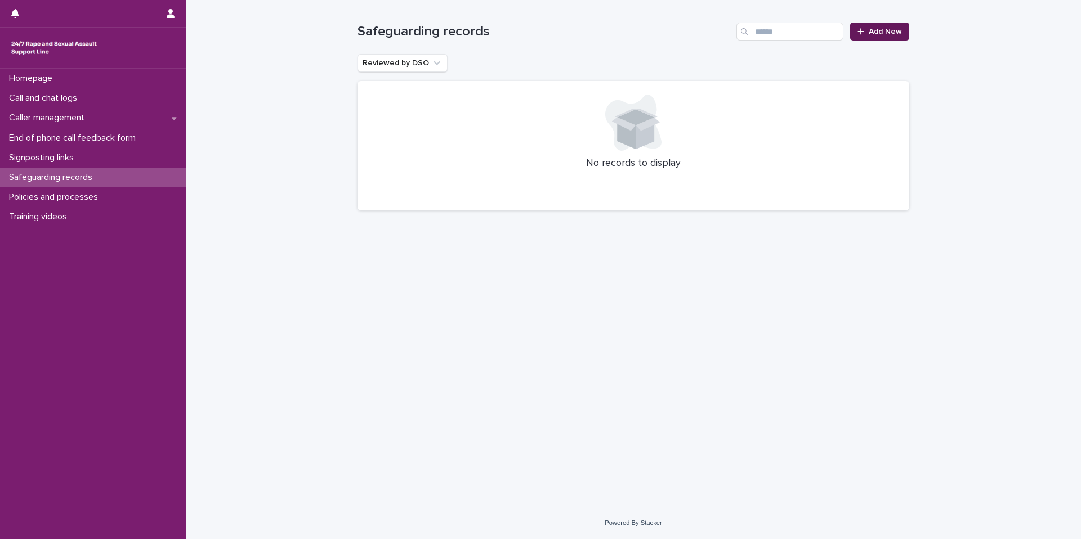
click at [885, 31] on span "Add New" at bounding box center [885, 32] width 33 height 8
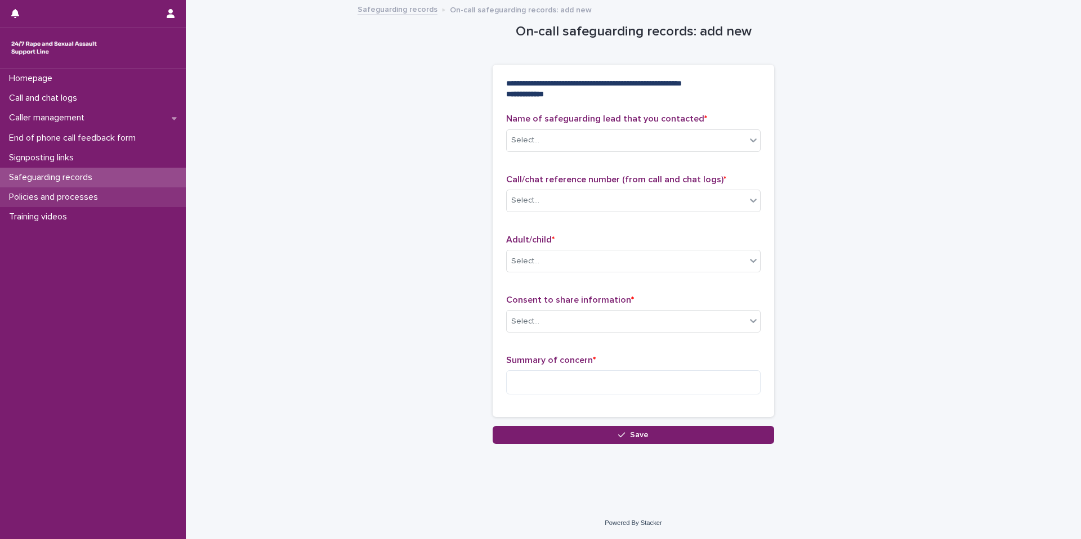
click at [56, 192] on p "Policies and processes" at bounding box center [56, 197] width 102 height 11
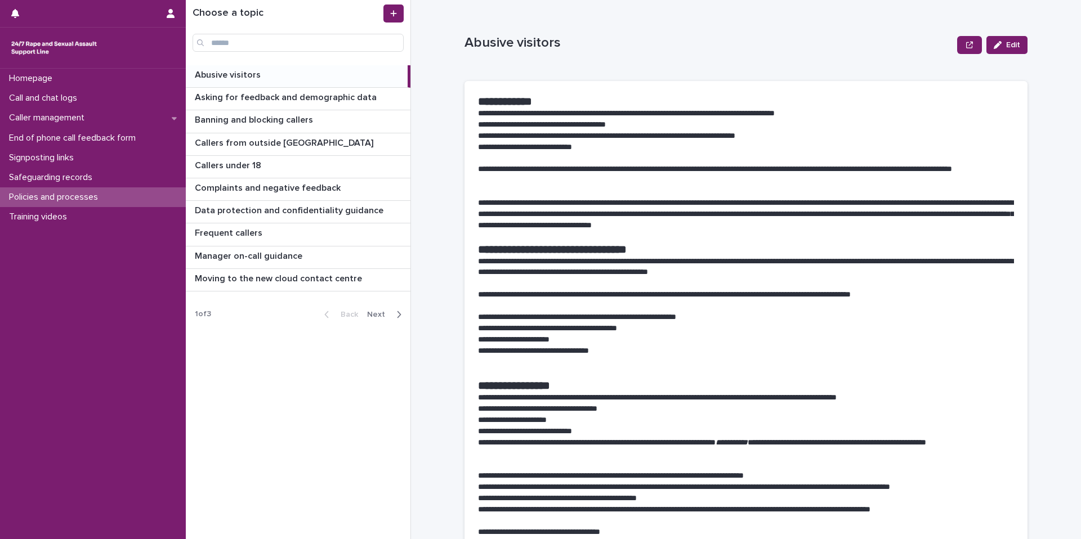
click at [380, 314] on span "Next" at bounding box center [379, 315] width 25 height 8
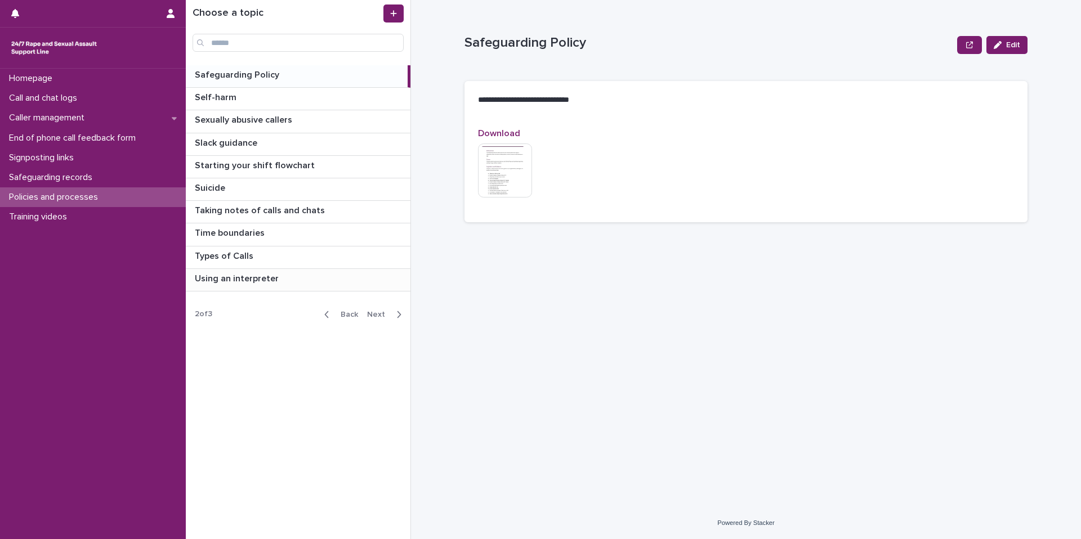
click at [235, 278] on p "Using an interpreter" at bounding box center [238, 277] width 86 height 13
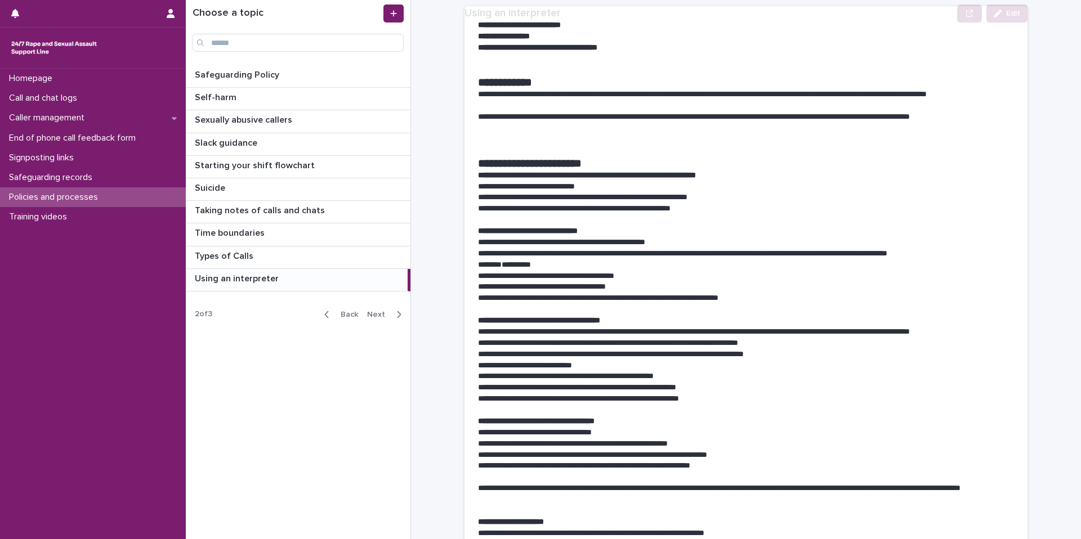
scroll to position [75, 0]
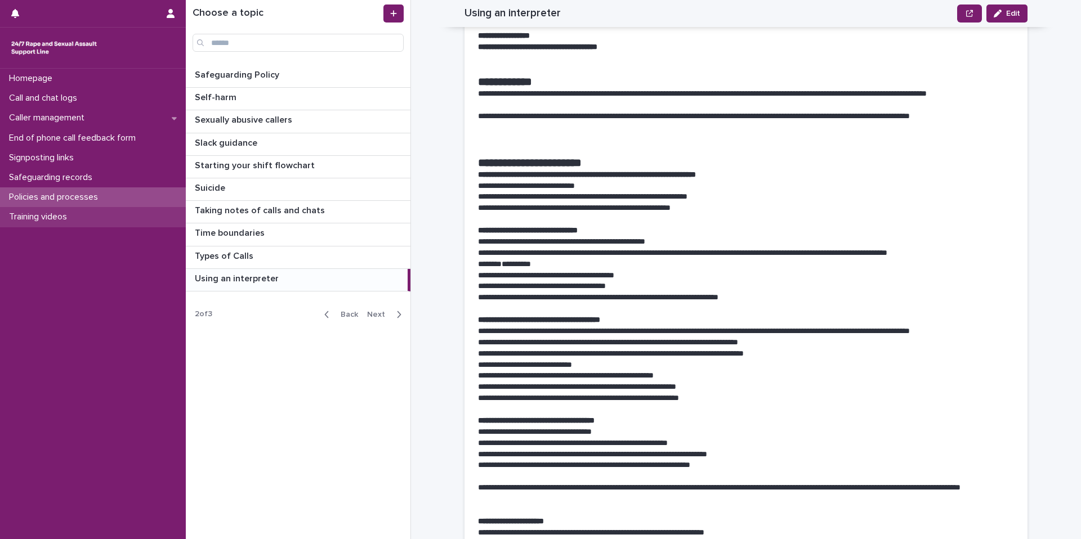
click at [68, 212] on p "Training videos" at bounding box center [41, 217] width 72 height 11
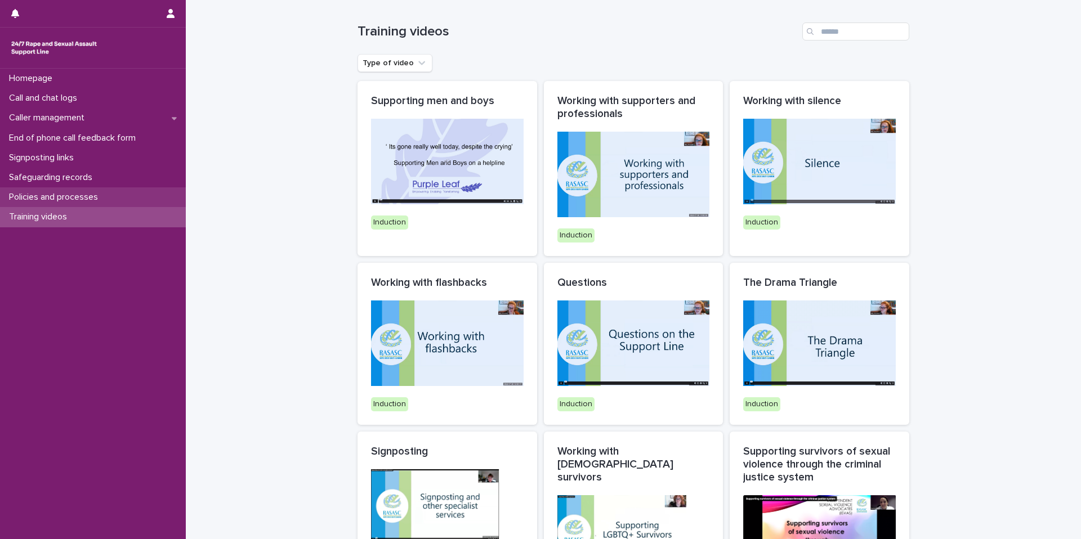
click at [101, 194] on p "Policies and processes" at bounding box center [56, 197] width 102 height 11
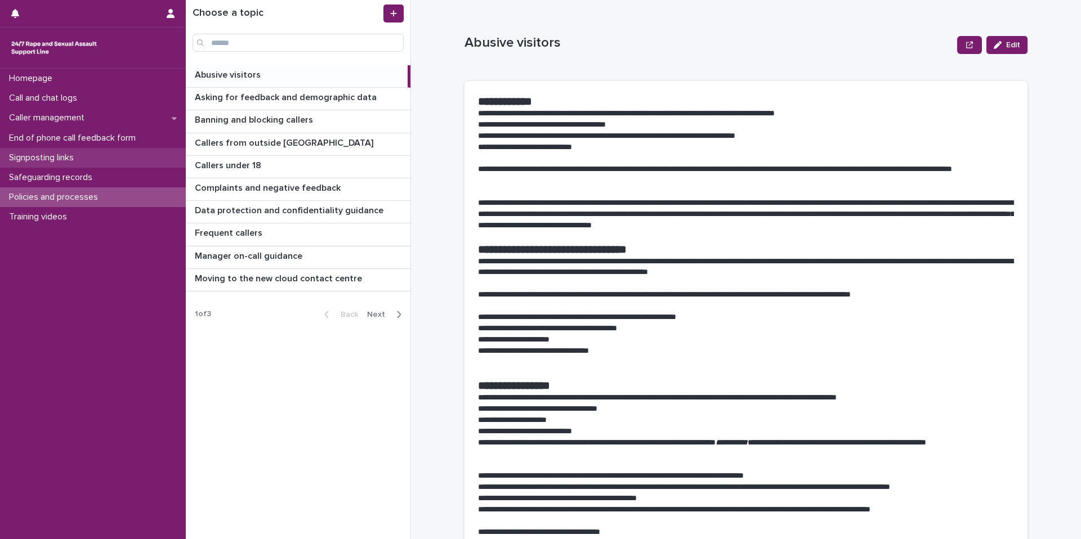
click at [92, 148] on div "Signposting links" at bounding box center [93, 158] width 186 height 20
